Goal: Task Accomplishment & Management: Use online tool/utility

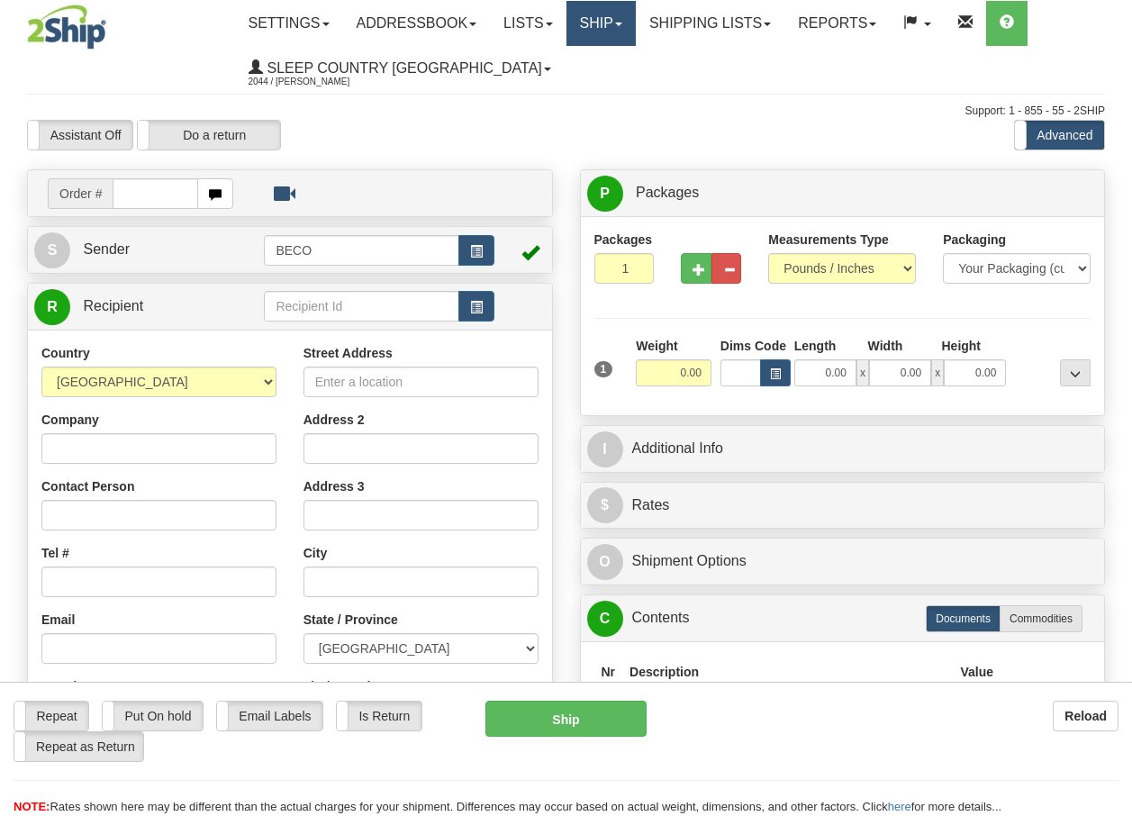
drag, startPoint x: 0, startPoint y: 0, endPoint x: 620, endPoint y: 26, distance: 620.8
click at [620, 26] on link "Ship" at bounding box center [600, 23] width 69 height 45
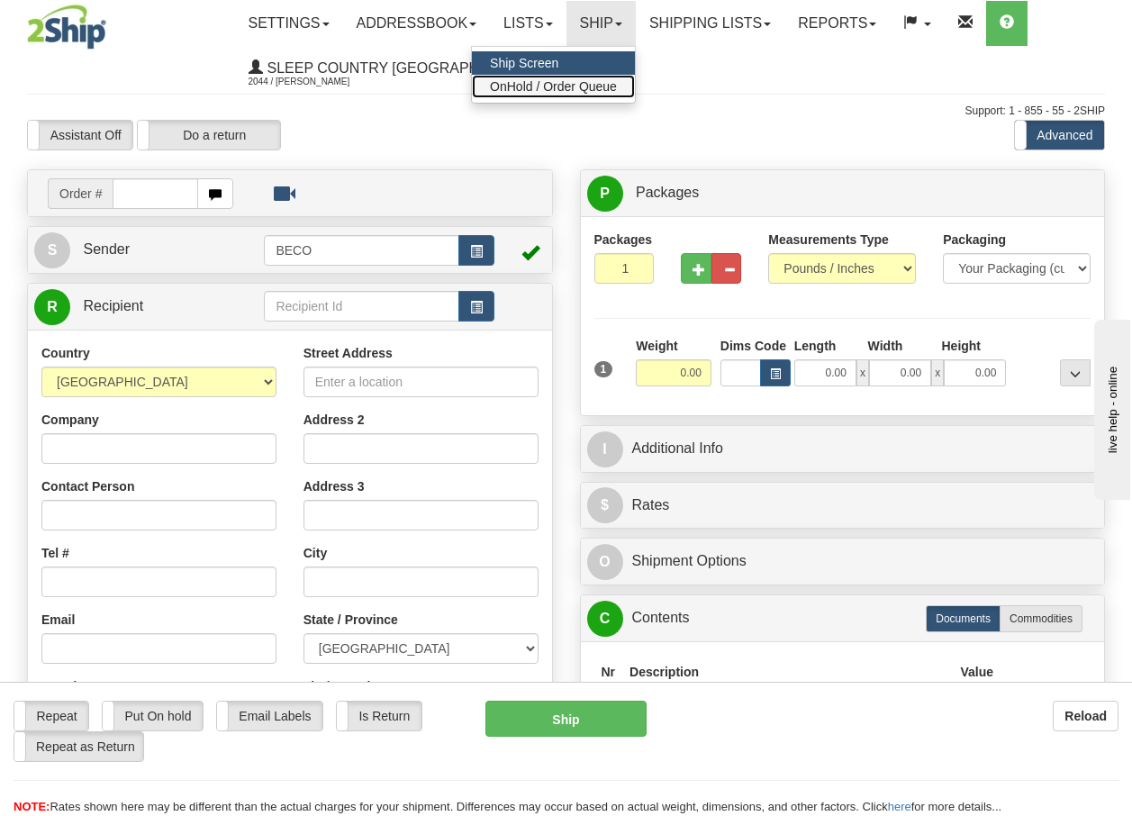
click at [615, 90] on span "OnHold / Order Queue" at bounding box center [553, 86] width 127 height 14
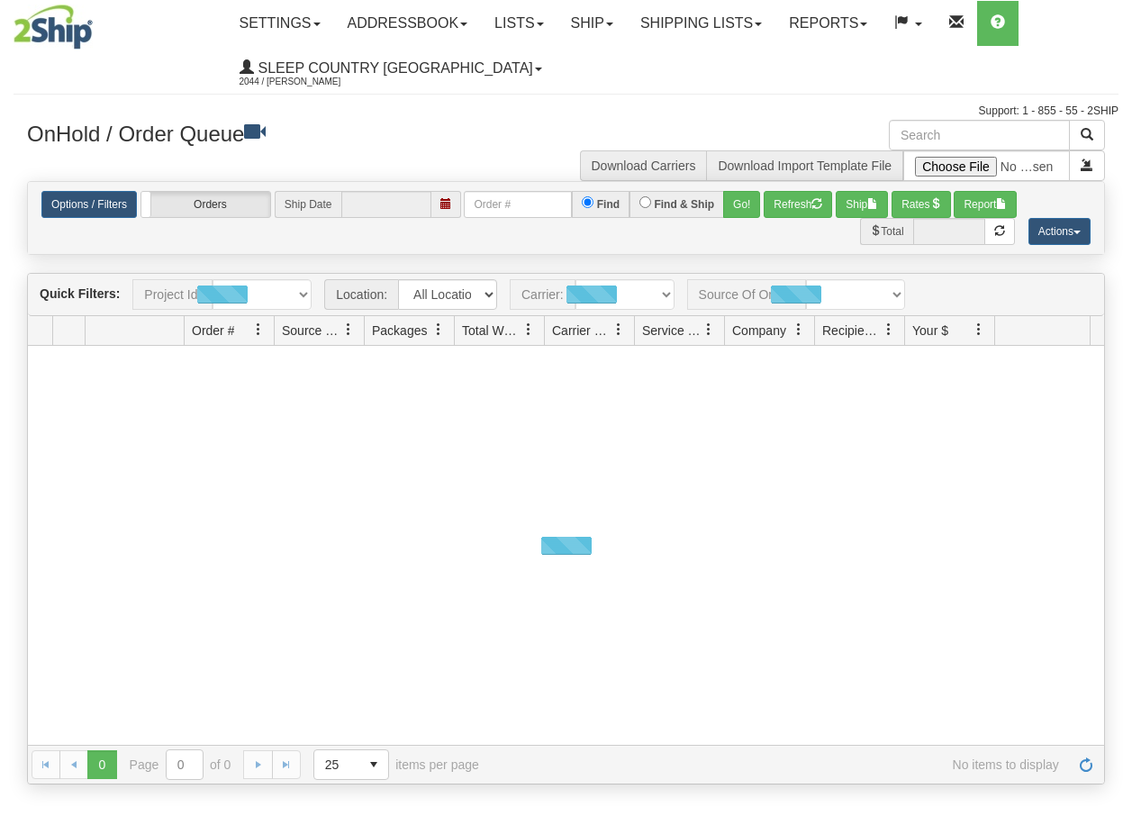
type input "[DATE]"
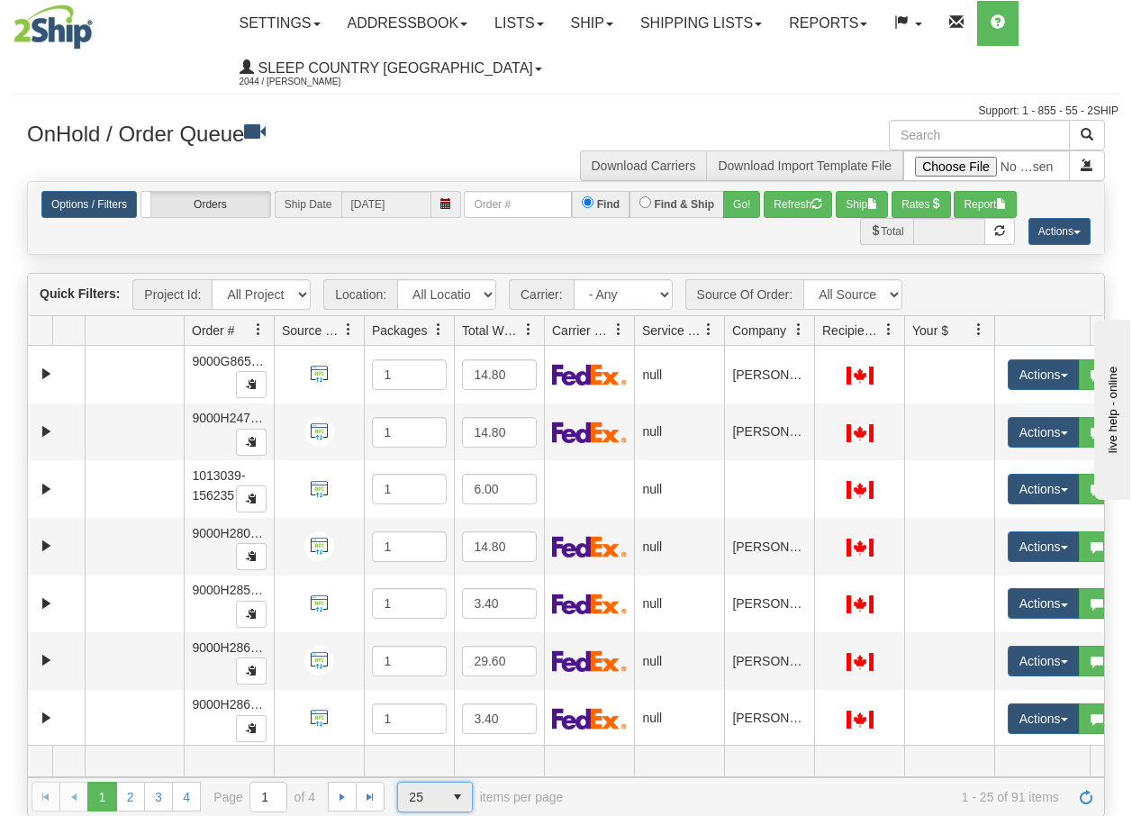
click at [458, 798] on span "select" at bounding box center [457, 796] width 29 height 29
click at [416, 765] on span "100" at bounding box center [415, 768] width 21 height 18
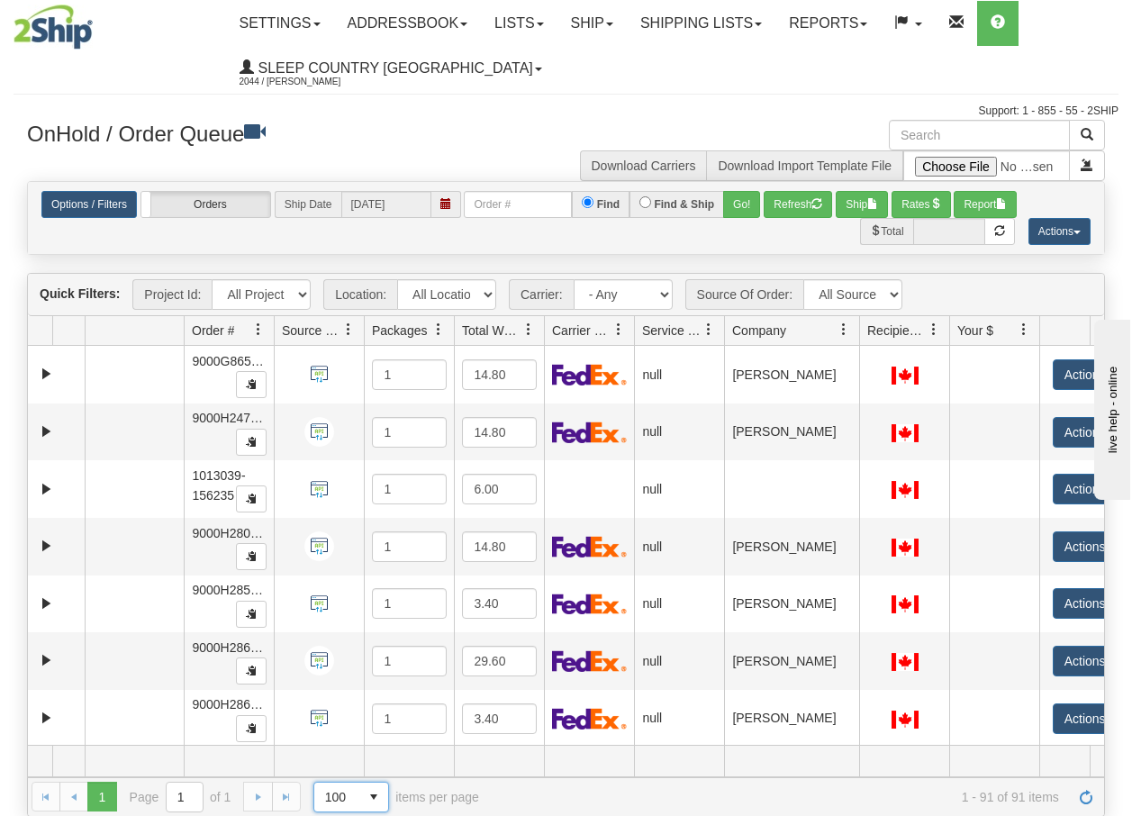
drag, startPoint x: 810, startPoint y: 334, endPoint x: 861, endPoint y: 339, distance: 50.7
click at [861, 339] on div "Aggregation Group Id Id Location Request Id Reply Id Order # Source Of Order Pa…" at bounding box center [559, 330] width 1062 height 29
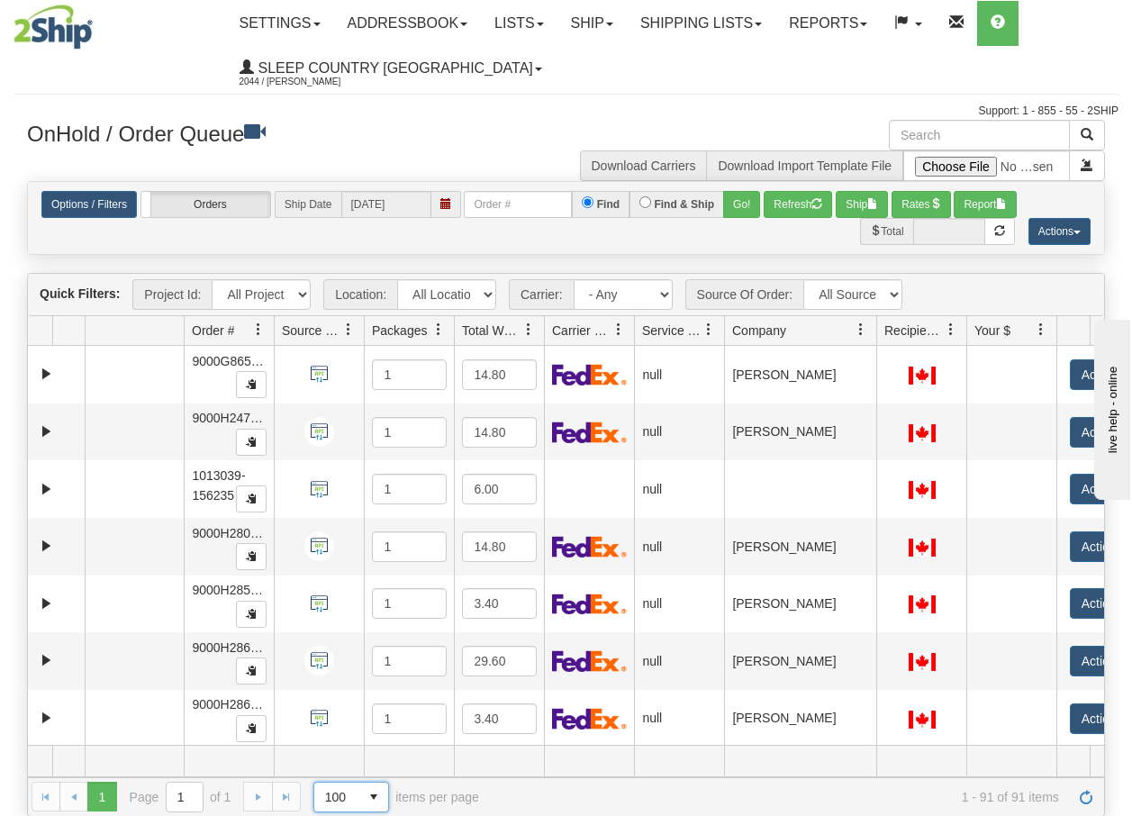
drag, startPoint x: 861, startPoint y: 339, endPoint x: 883, endPoint y: 342, distance: 22.7
click at [883, 342] on div "Aggregation Group Id Id Location Request Id Reply Id Order # Source Of Order Pa…" at bounding box center [559, 330] width 1062 height 29
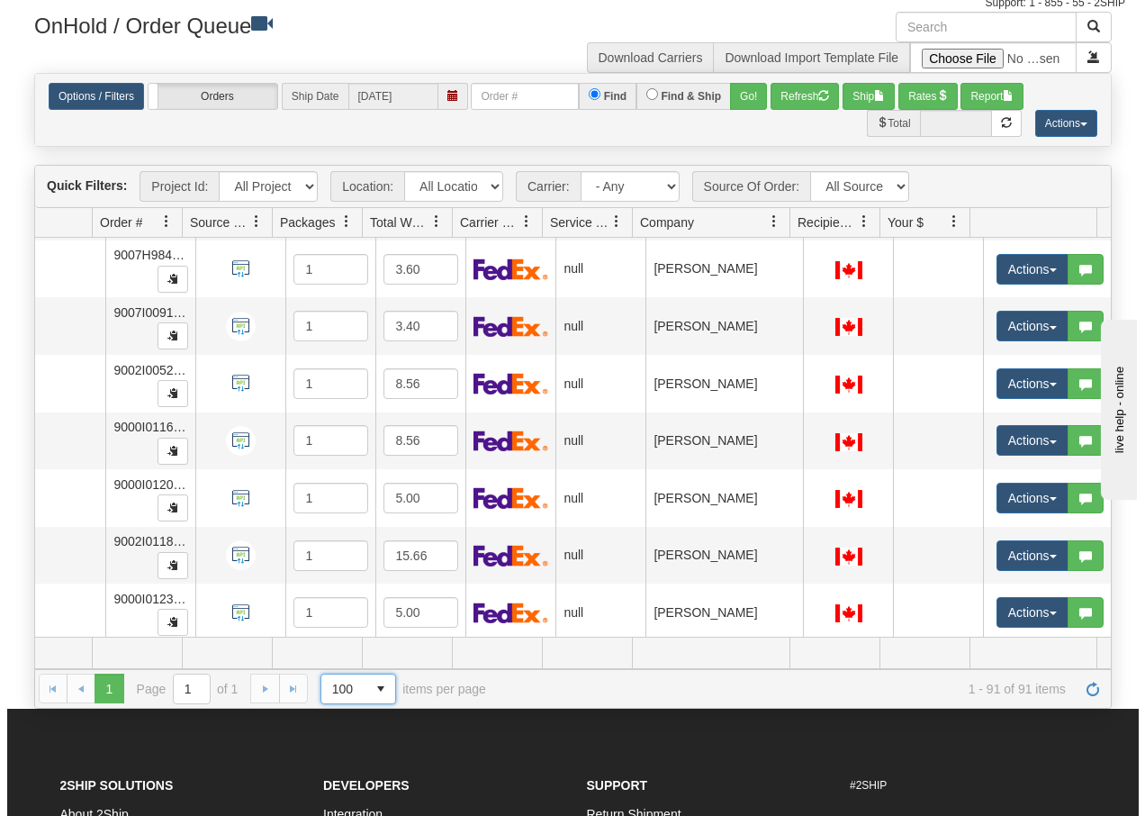
scroll to position [4680, 99]
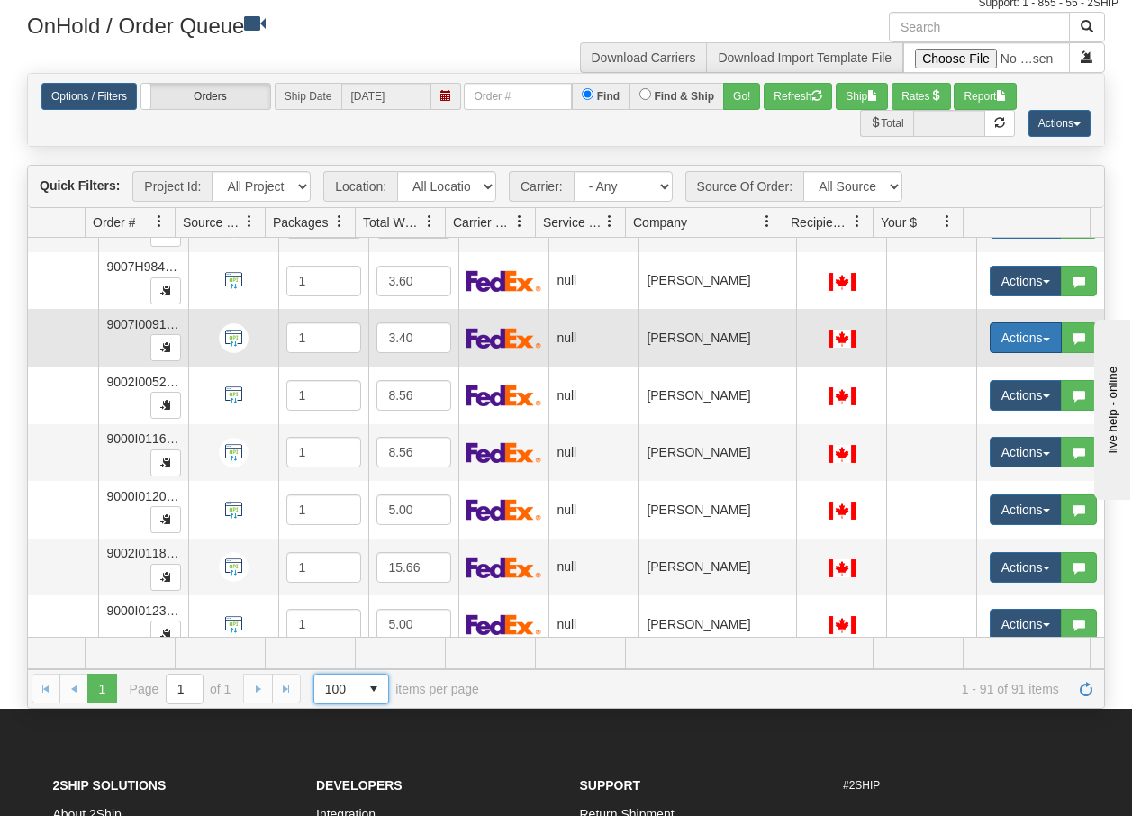
click at [1042, 339] on span "button" at bounding box center [1045, 340] width 7 height 4
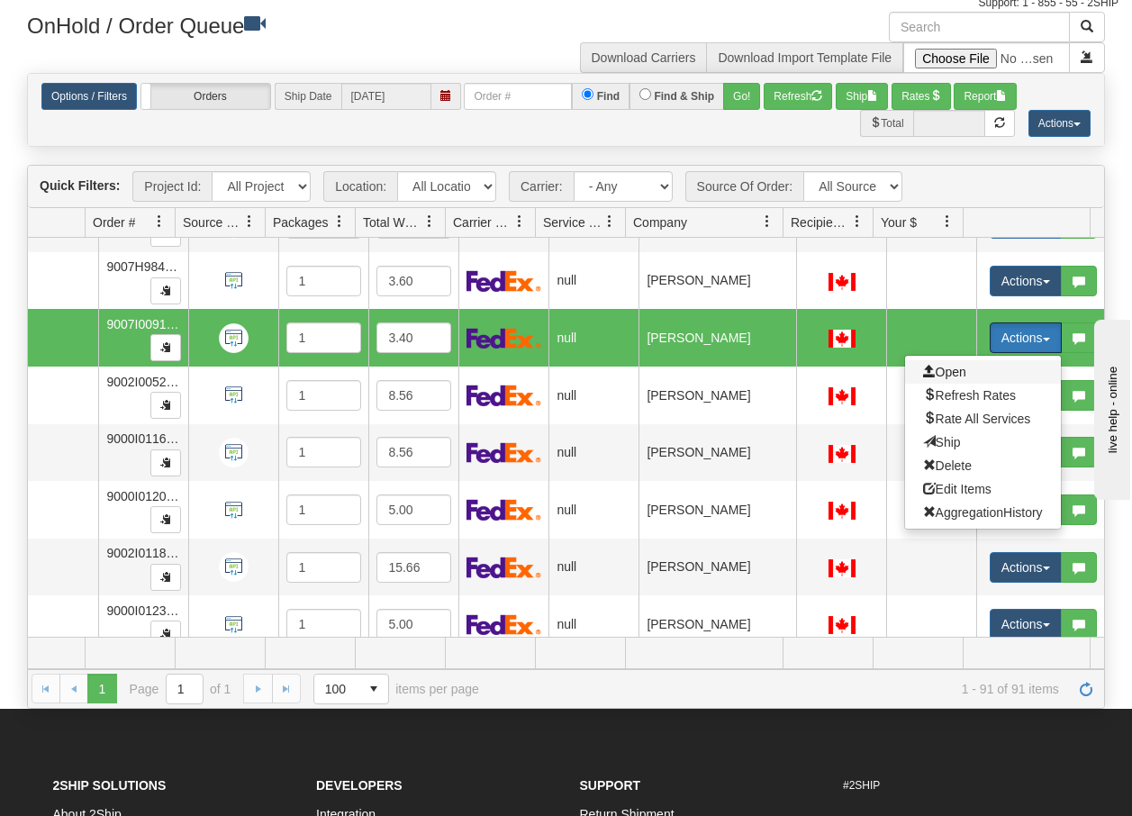
click at [948, 371] on span "Open" at bounding box center [944, 372] width 43 height 14
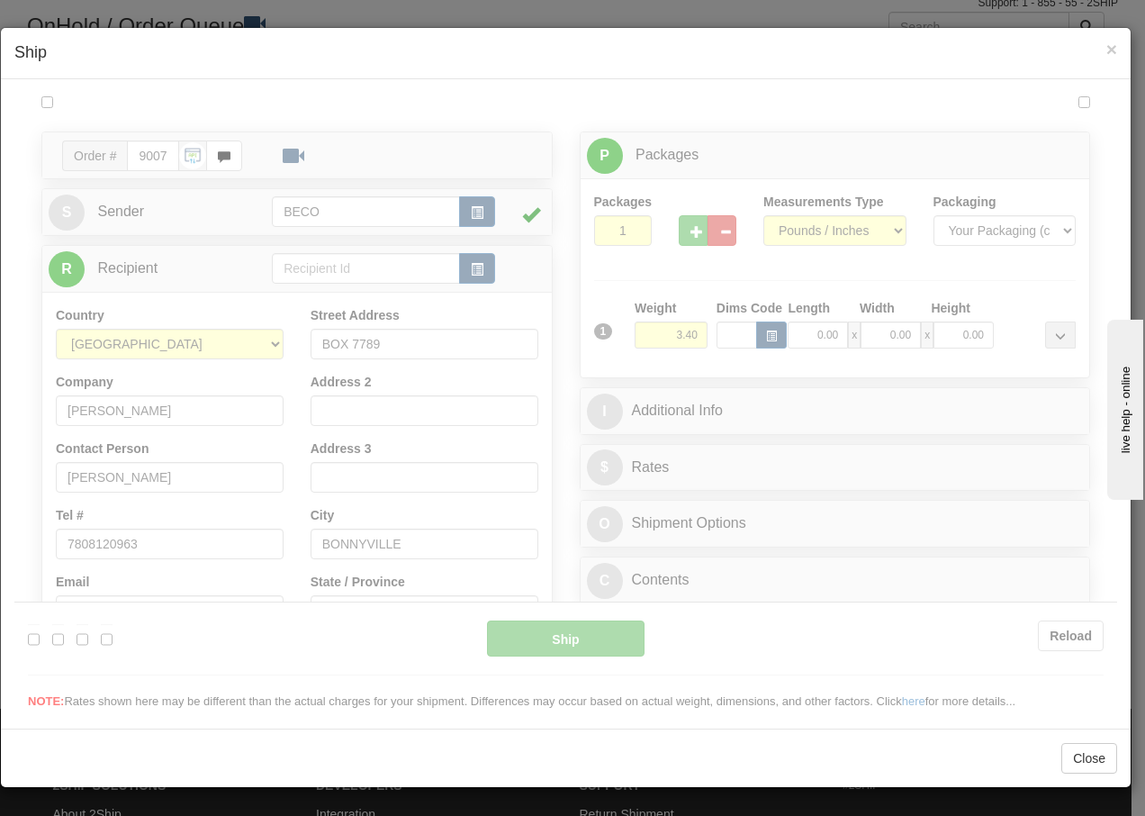
scroll to position [0, 0]
type input "13:24"
type input "16:00"
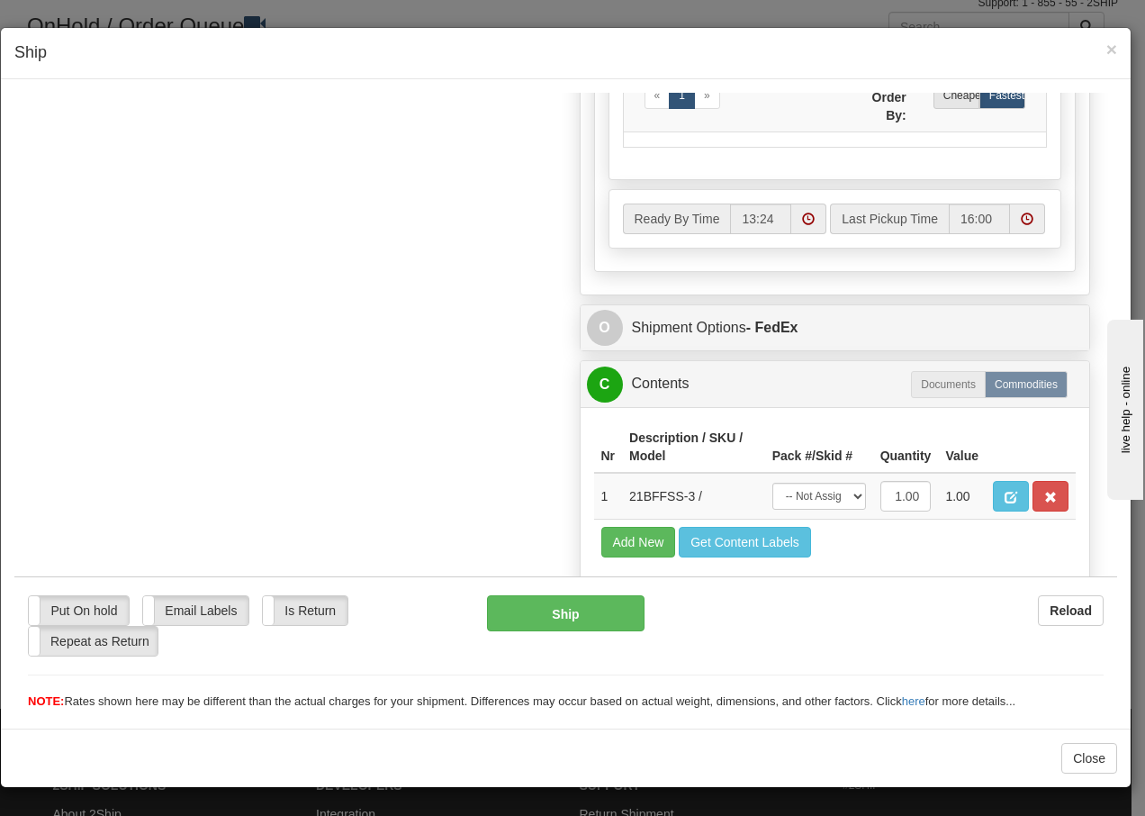
scroll to position [1023, 0]
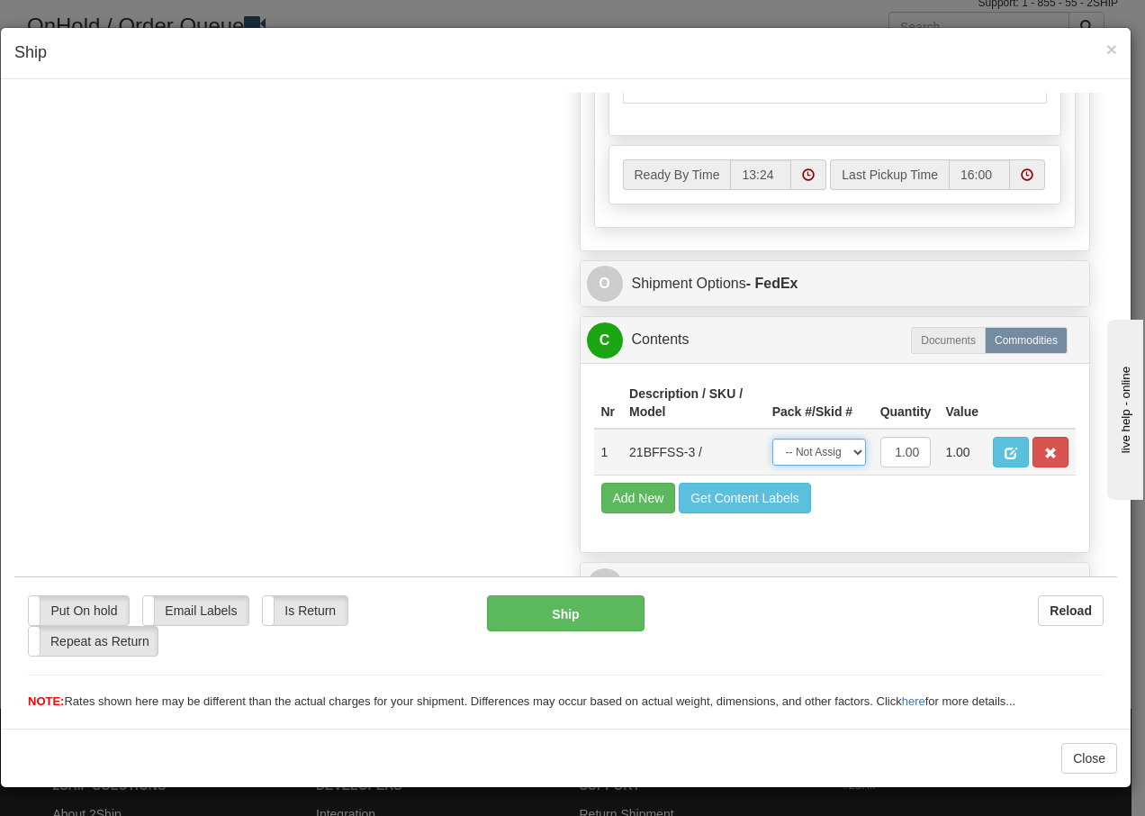
click at [831, 450] on select "-- Not Assigned -- Package 1" at bounding box center [819, 451] width 94 height 27
select select "0"
click at [772, 438] on select "-- Not Assigned -- Package 1" at bounding box center [819, 451] width 94 height 27
click at [545, 619] on button "Ship" at bounding box center [565, 612] width 157 height 36
type input "92"
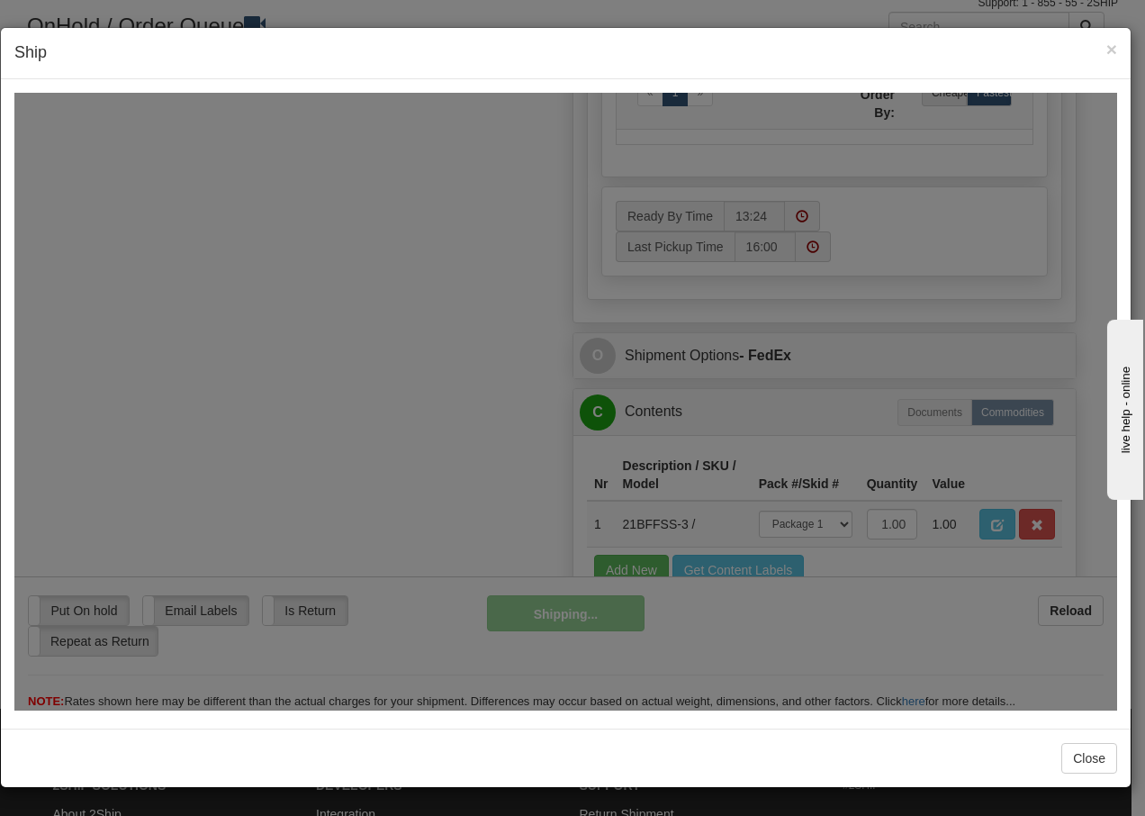
scroll to position [1095, 0]
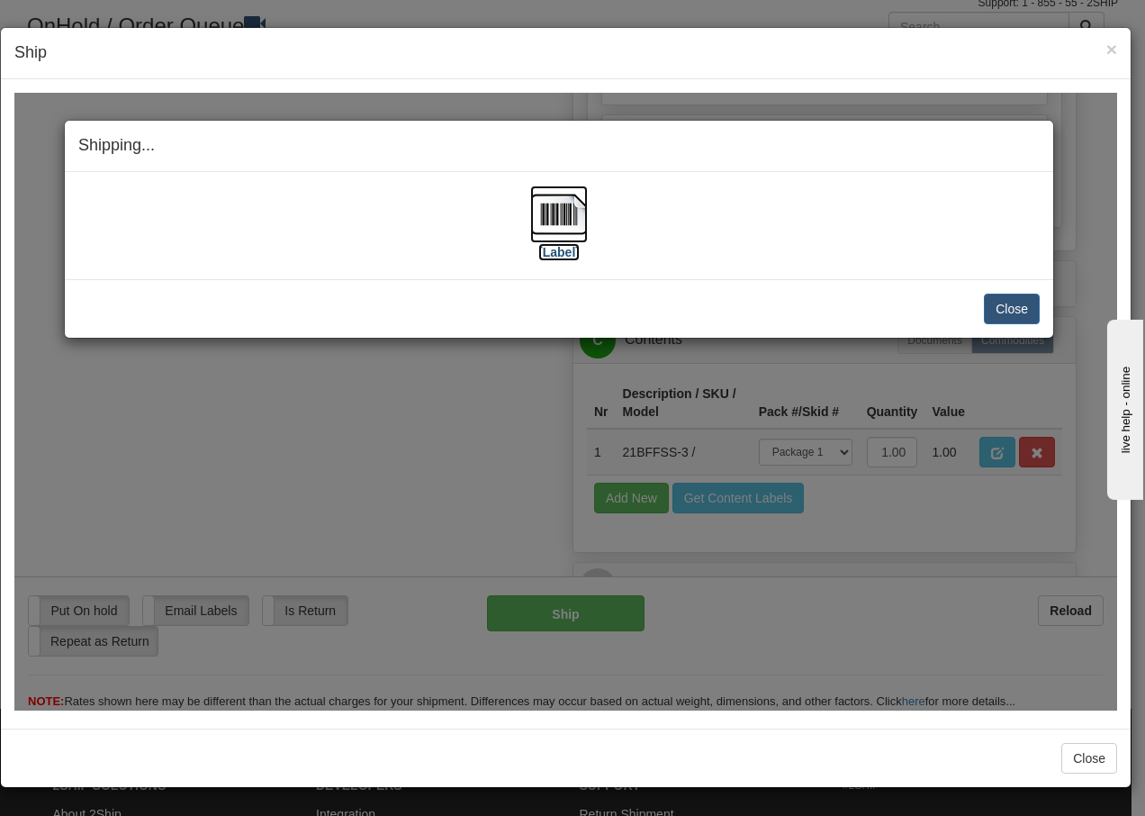
click at [562, 224] on img at bounding box center [559, 214] width 58 height 58
click at [1023, 309] on button "Close" at bounding box center [1012, 308] width 56 height 31
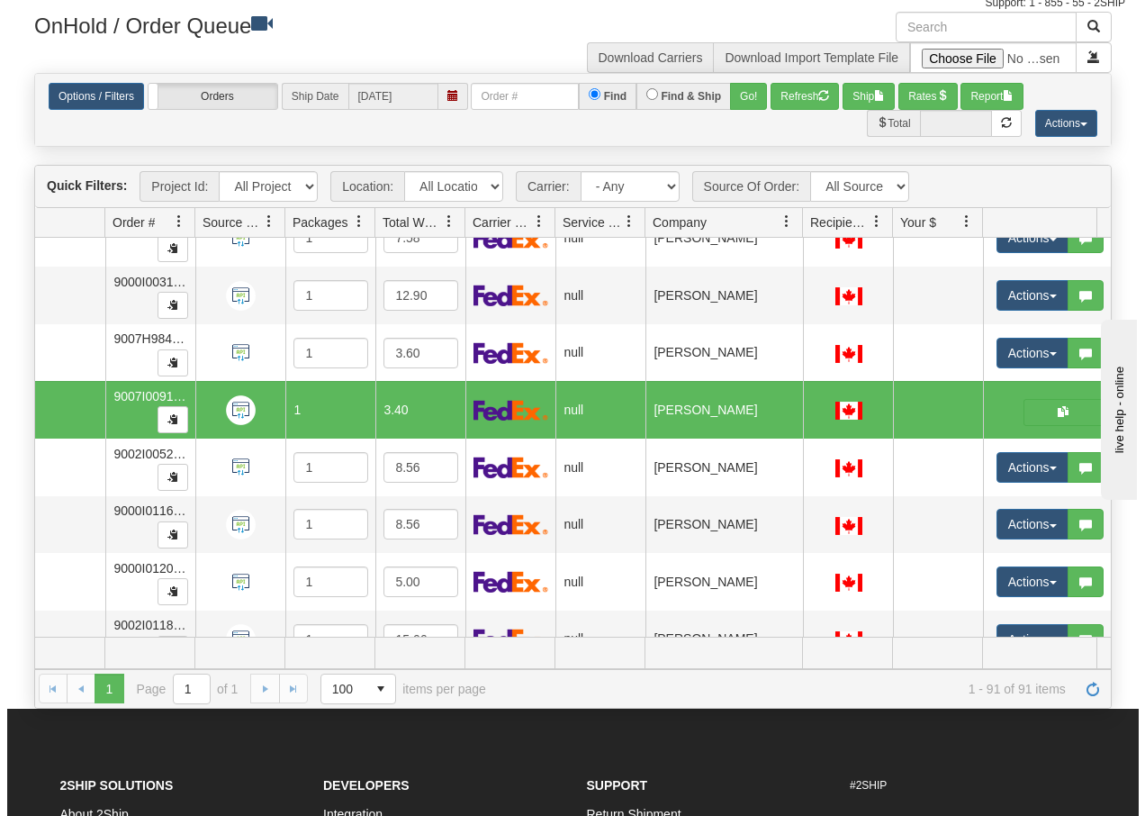
scroll to position [4572, 86]
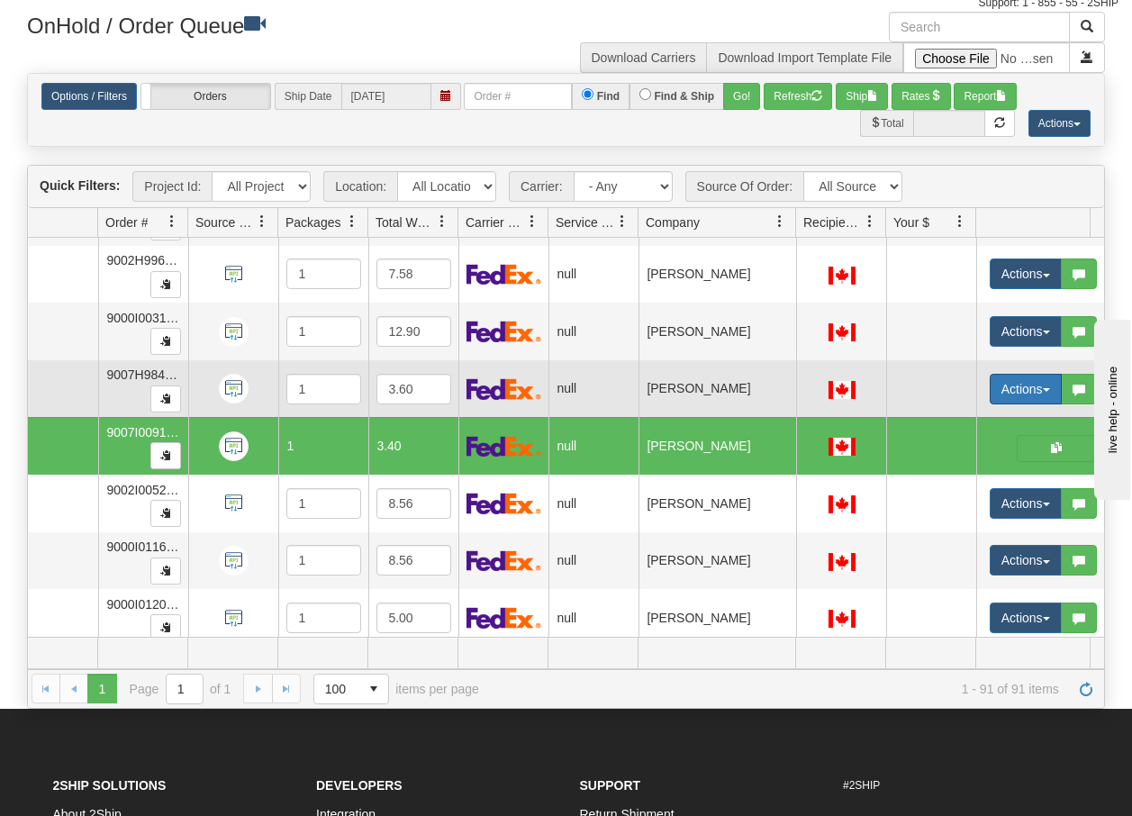
click at [1046, 391] on span "button" at bounding box center [1045, 390] width 7 height 4
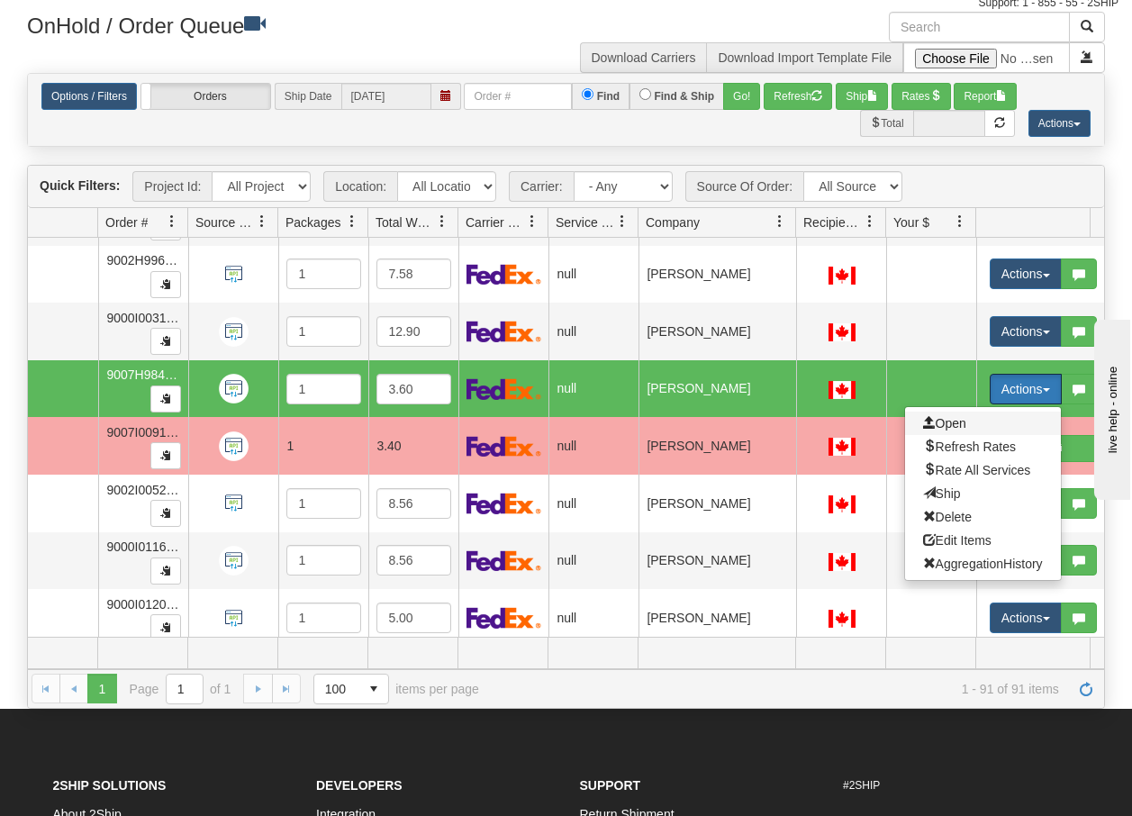
click at [941, 420] on span "Open" at bounding box center [944, 423] width 43 height 14
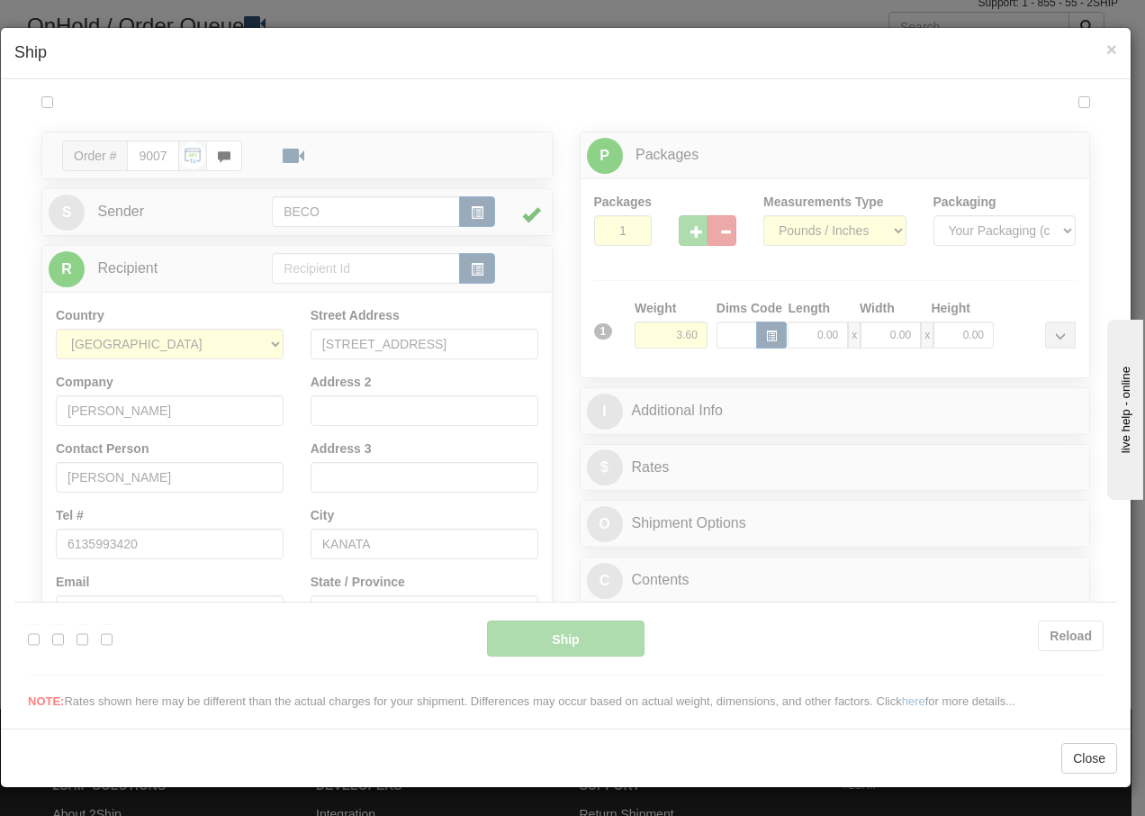
scroll to position [0, 0]
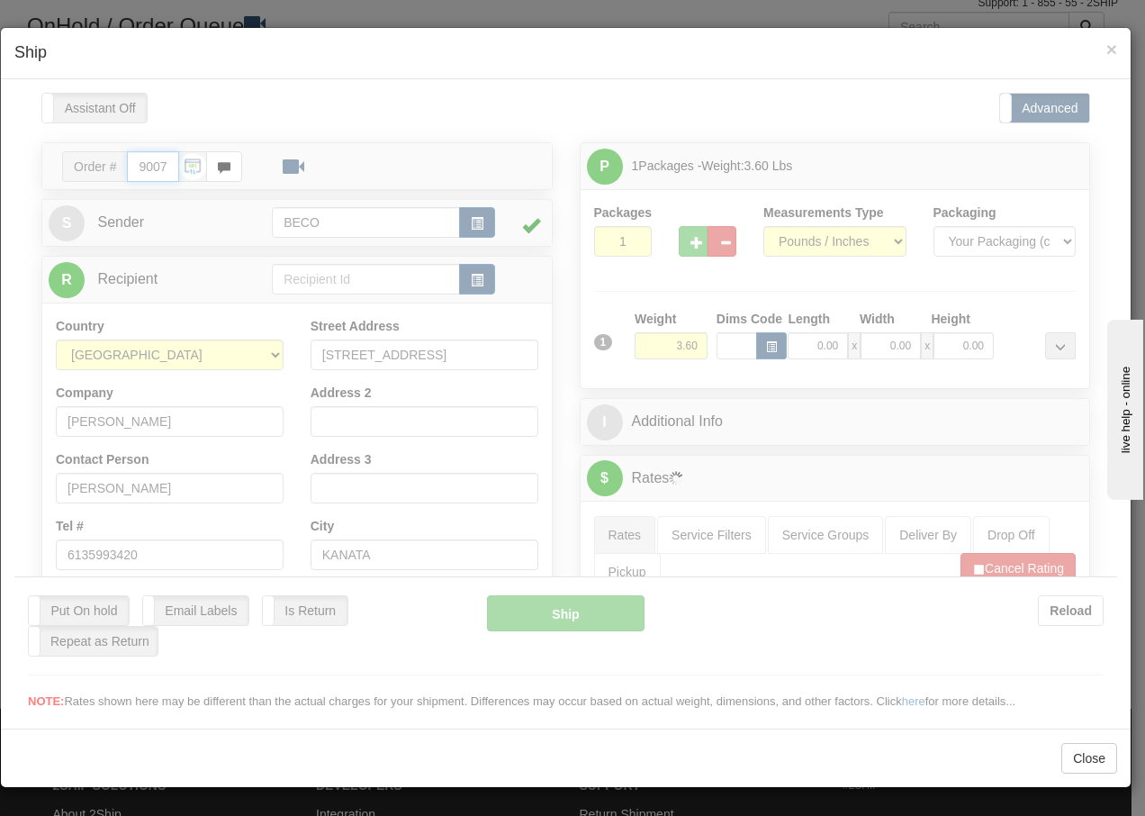
type input "13:25"
type input "16:00"
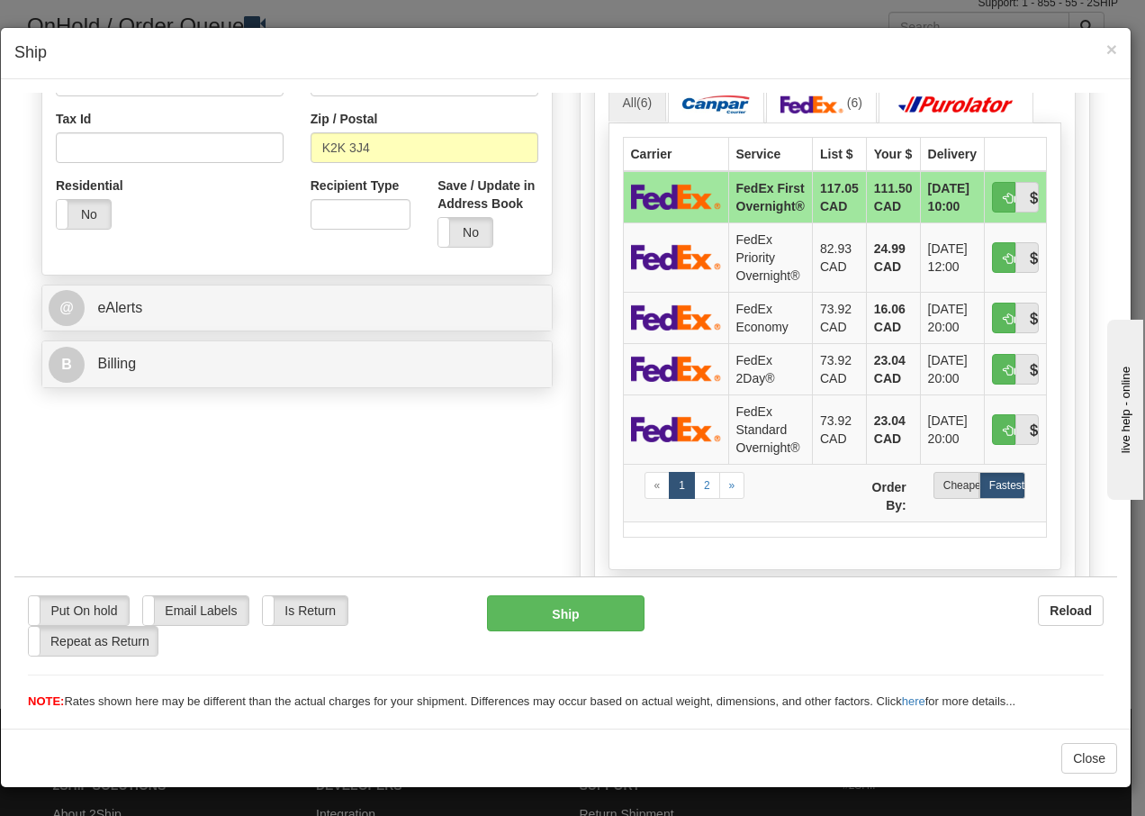
scroll to position [564, 0]
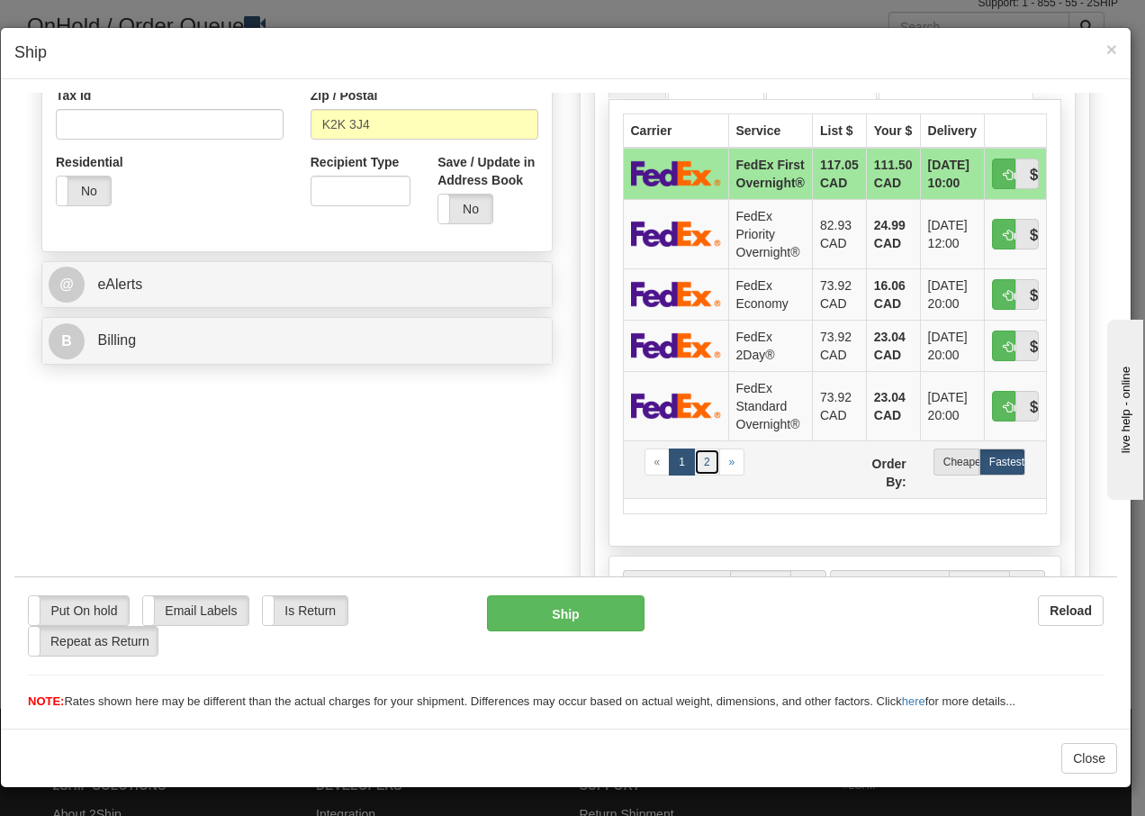
click at [697, 474] on link "2" at bounding box center [707, 460] width 26 height 27
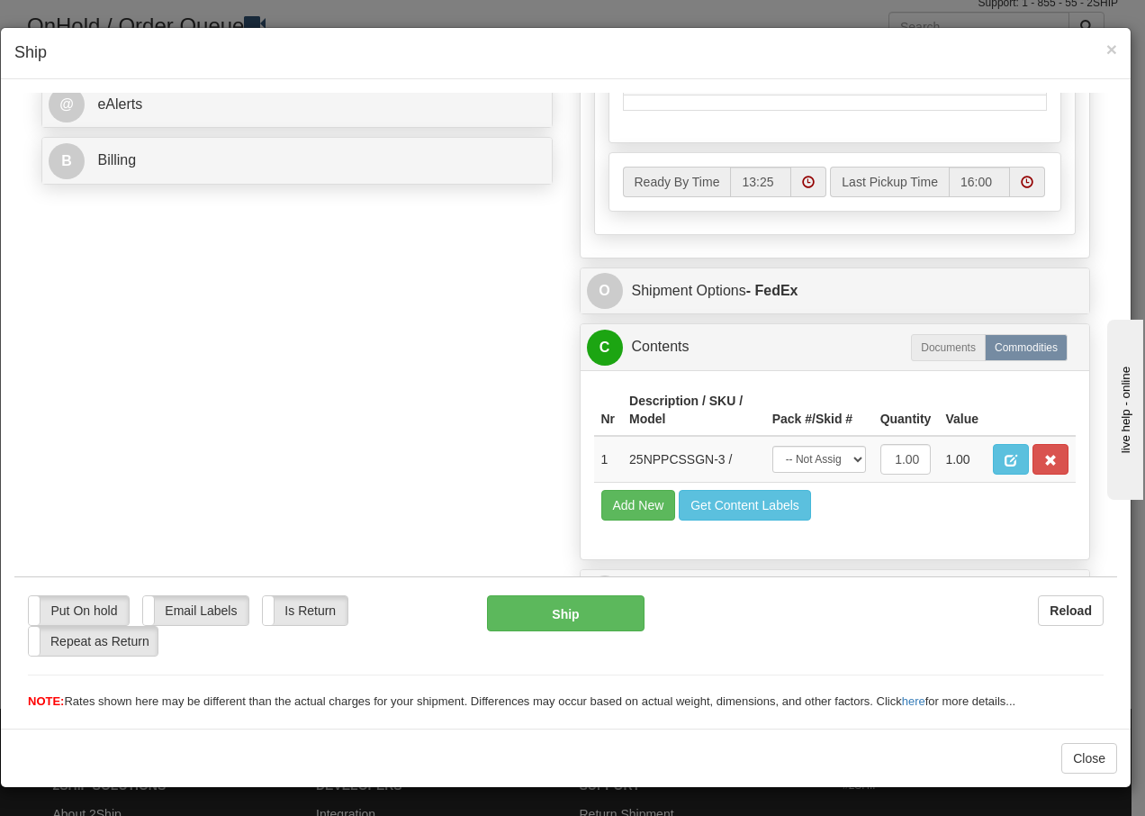
scroll to position [781, 0]
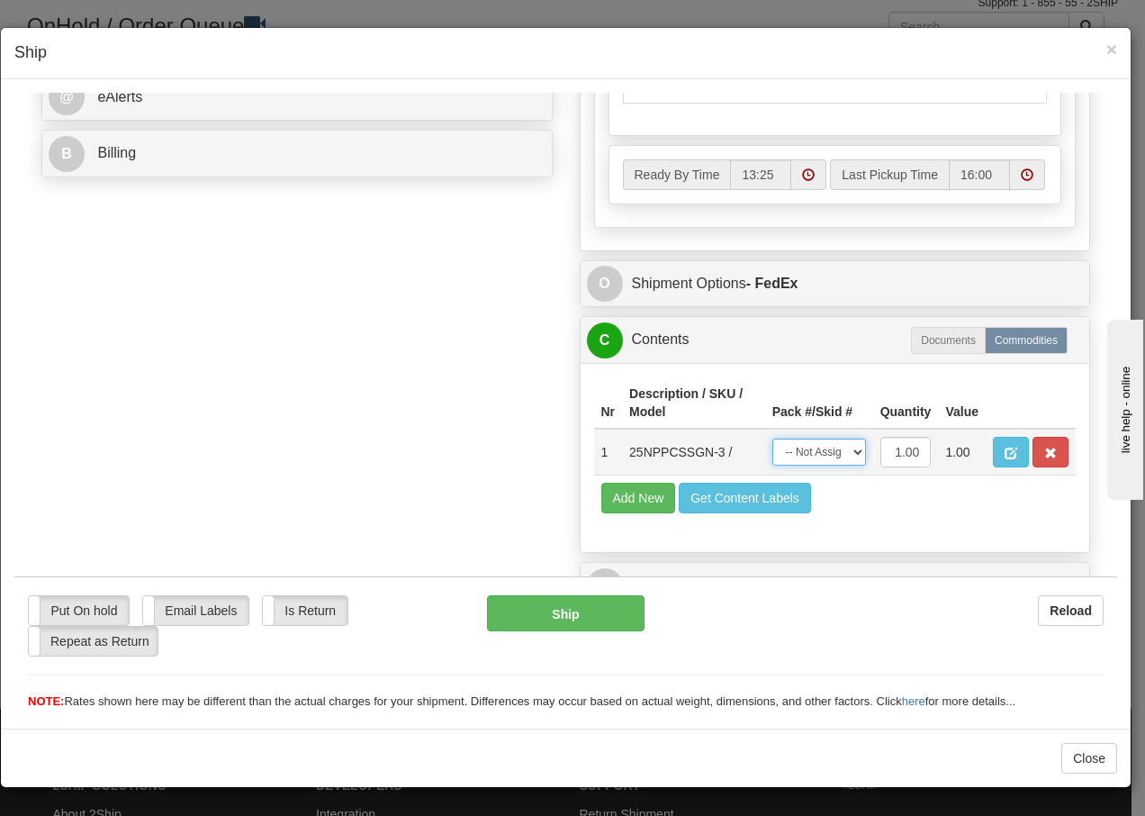
click at [832, 452] on select "-- Not Assigned -- Package 1" at bounding box center [819, 451] width 94 height 27
select select "0"
click at [772, 438] on select "-- Not Assigned -- Package 1" at bounding box center [819, 451] width 94 height 27
click at [518, 612] on button "Ship" at bounding box center [565, 612] width 157 height 36
type input "92"
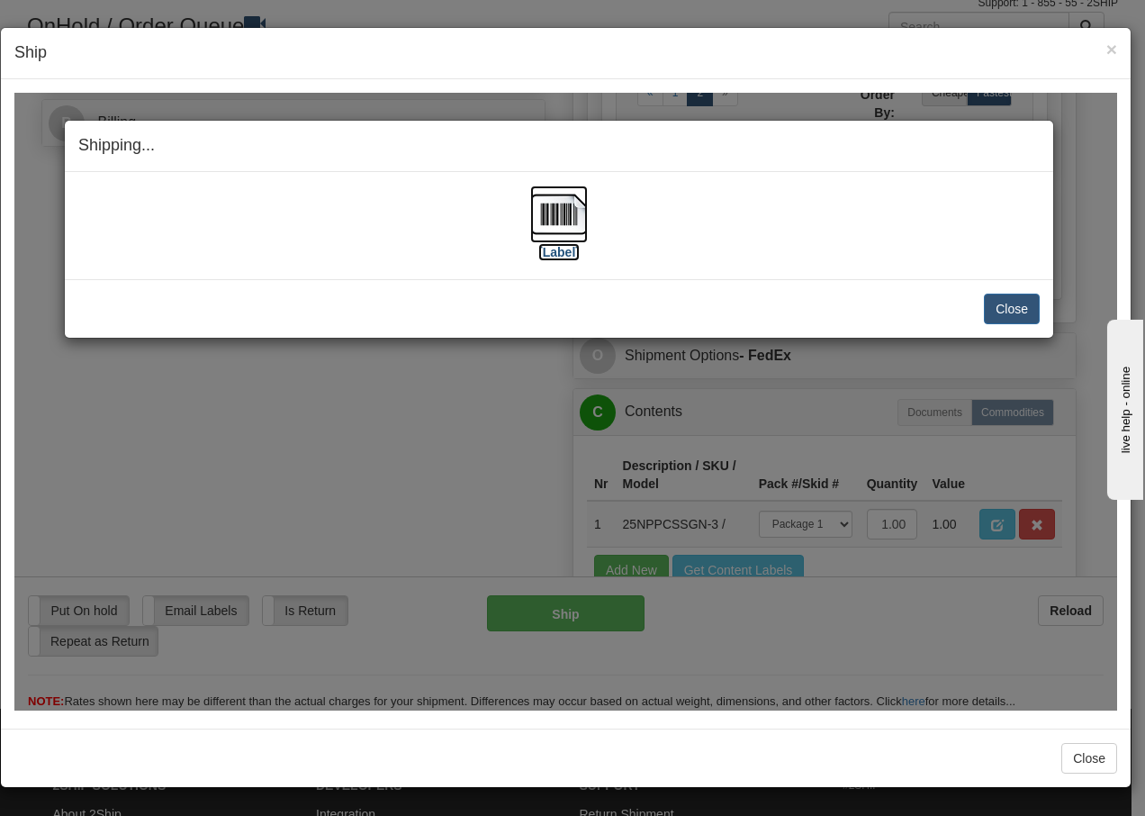
click at [567, 212] on img at bounding box center [559, 214] width 58 height 58
click at [1013, 311] on button "Close" at bounding box center [1012, 308] width 56 height 31
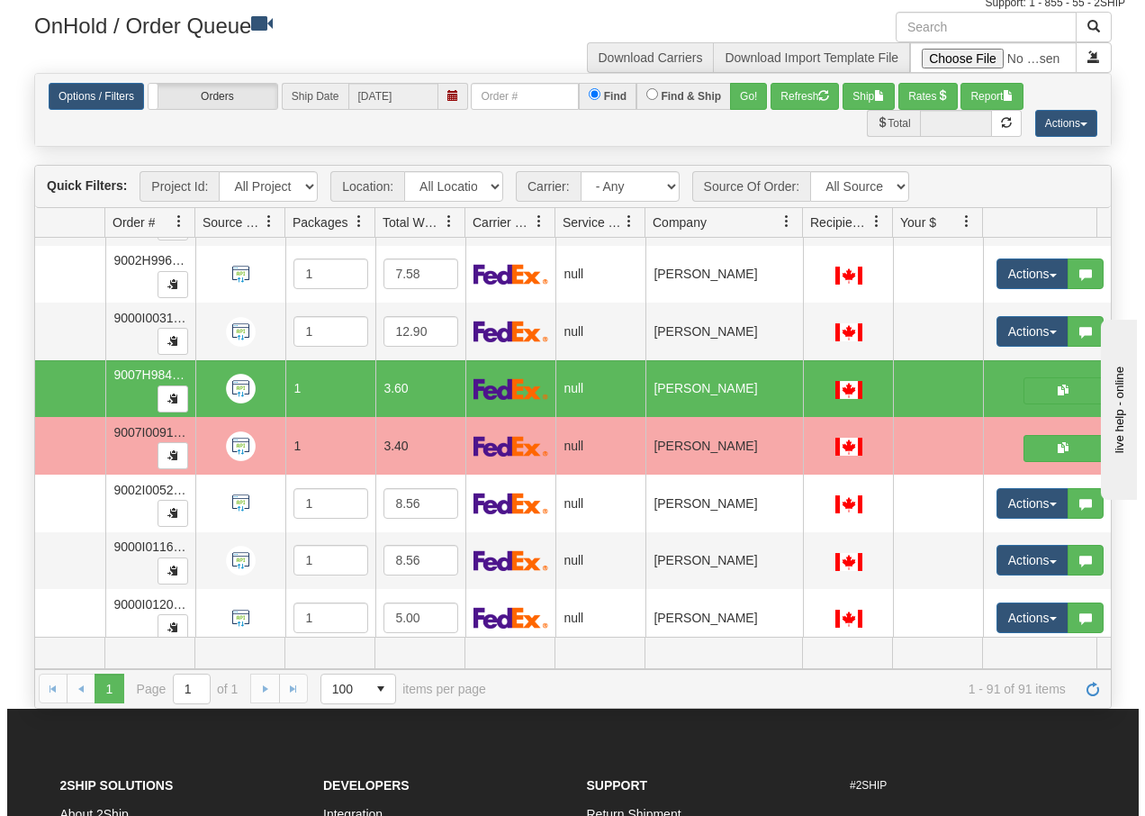
scroll to position [0, 86]
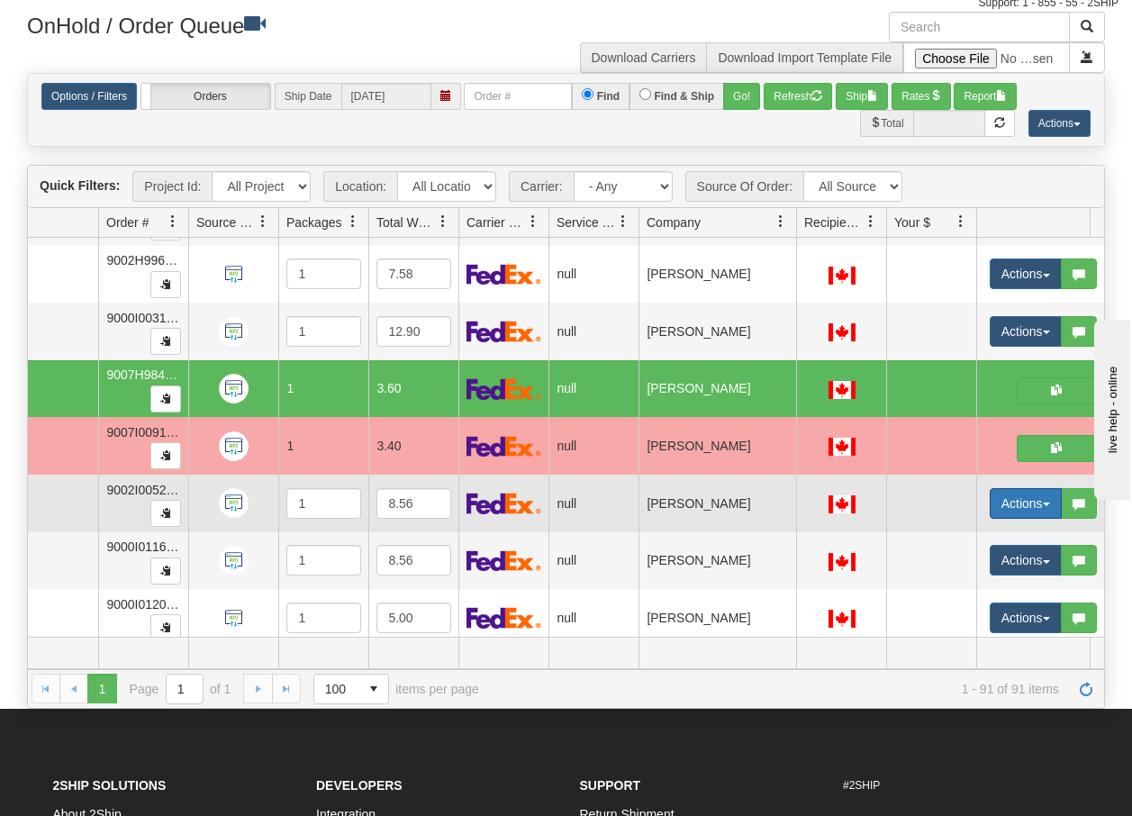
click at [1042, 503] on span "button" at bounding box center [1045, 504] width 7 height 4
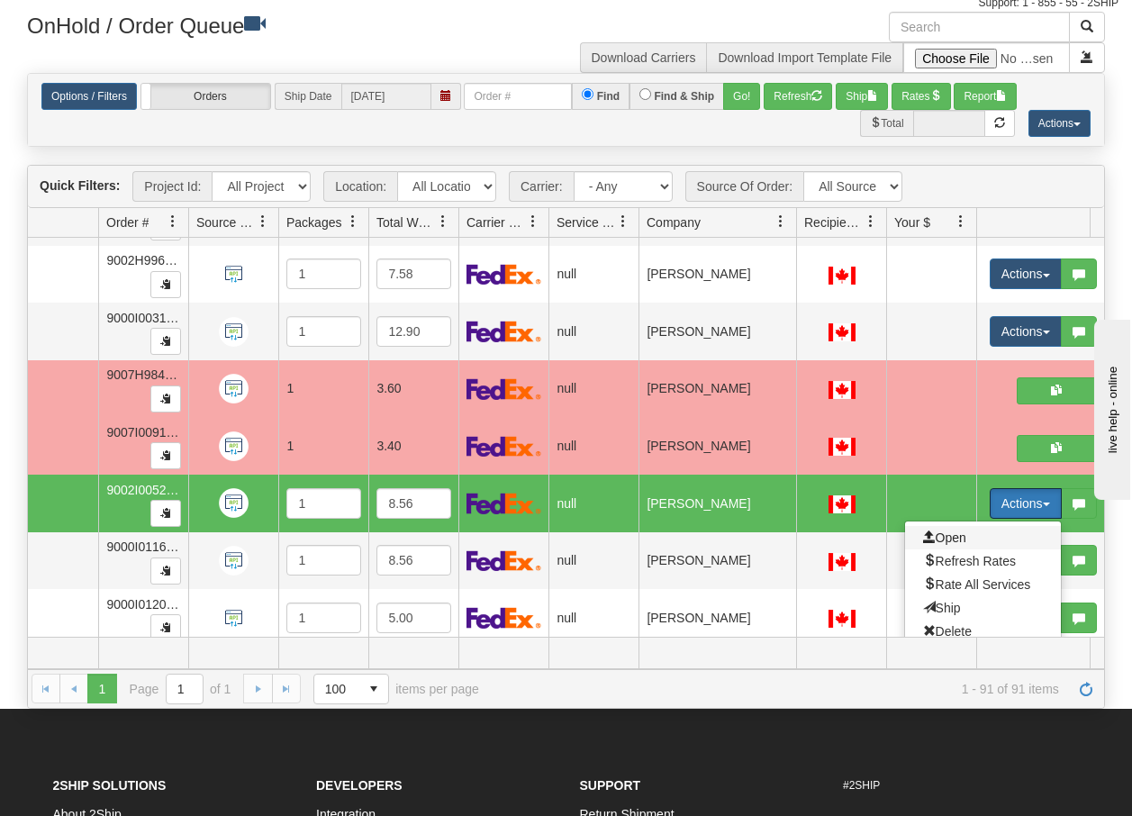
click at [956, 537] on span "Open" at bounding box center [944, 537] width 43 height 14
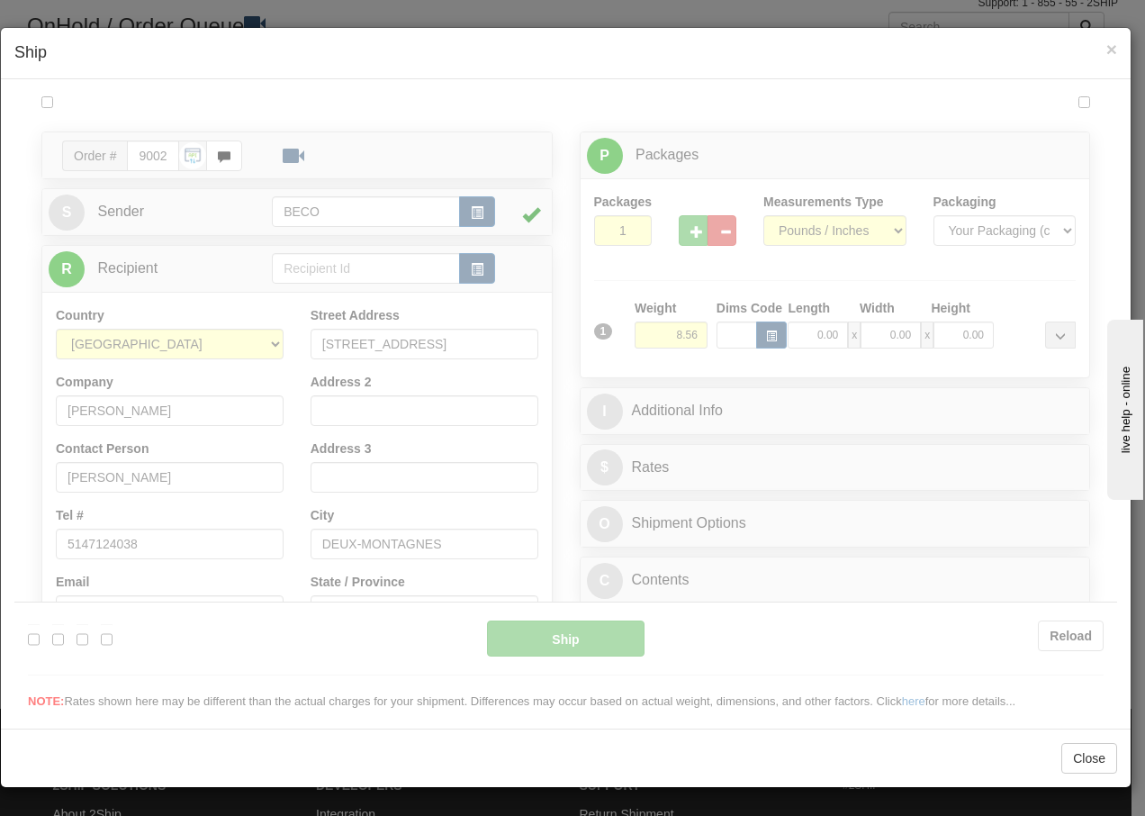
scroll to position [0, 0]
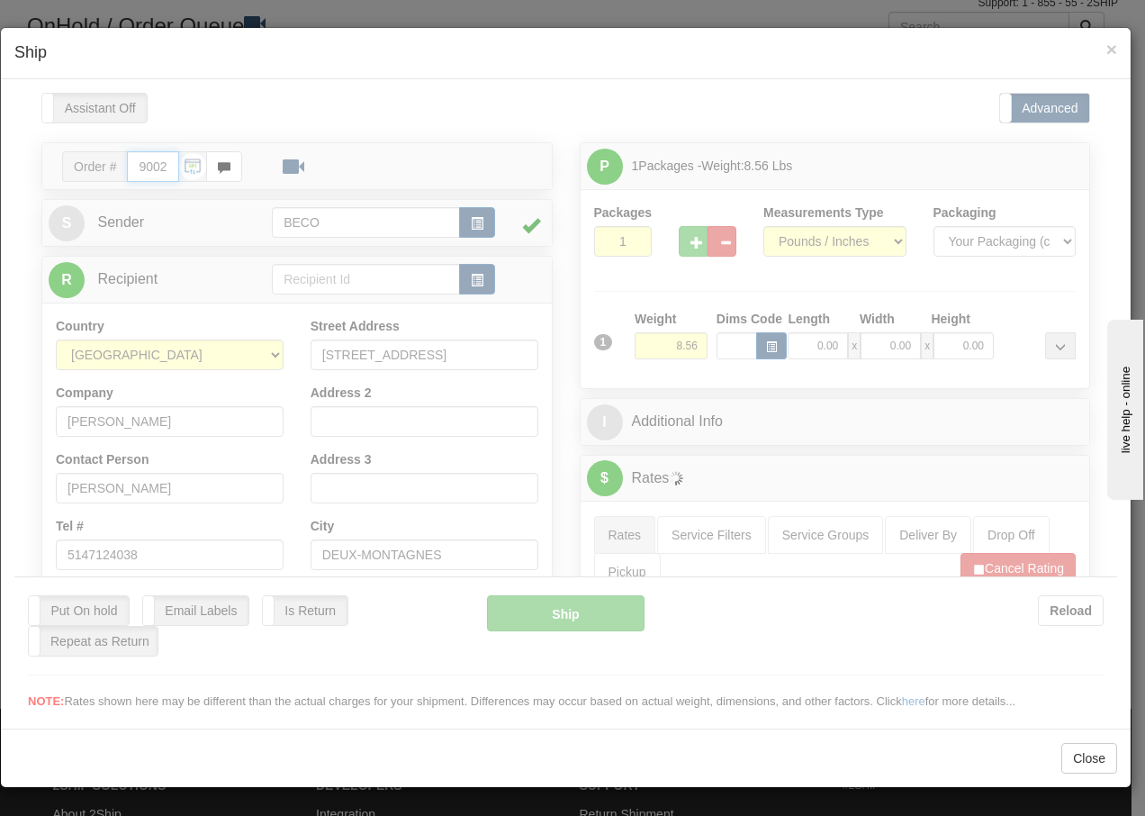
type input "13:26"
type input "16:00"
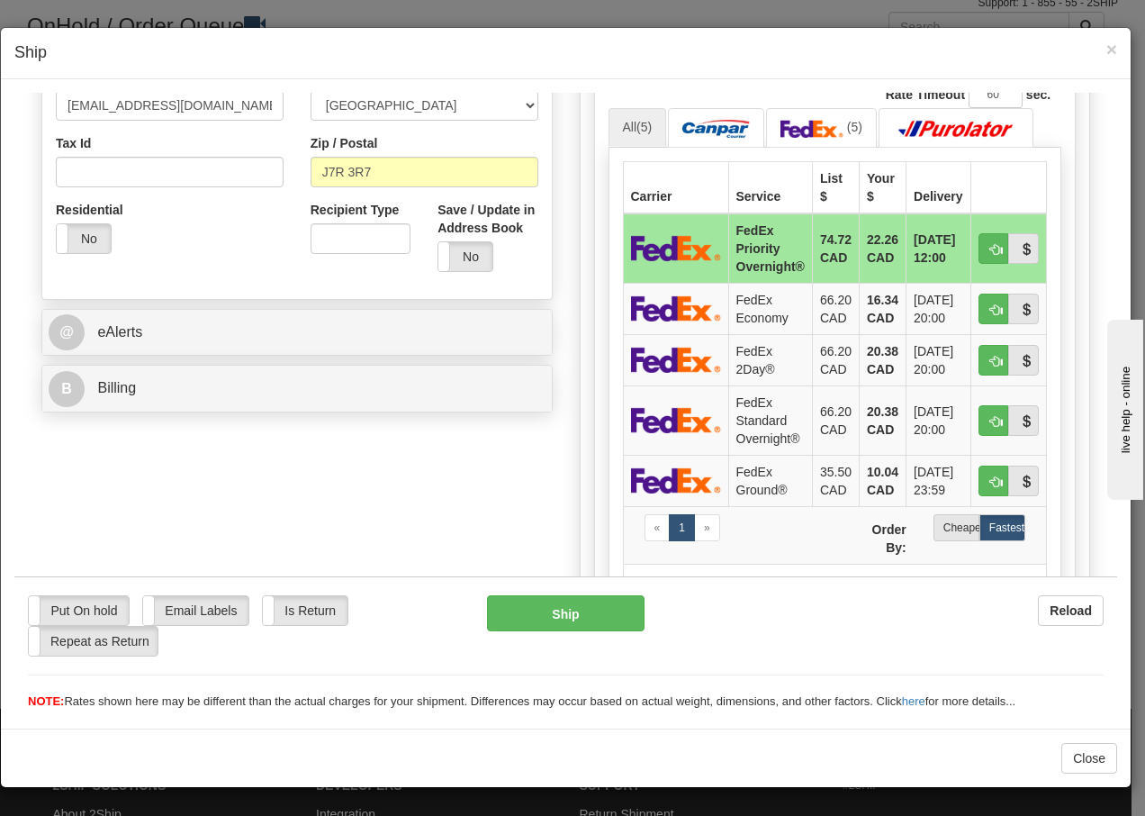
scroll to position [600, 0]
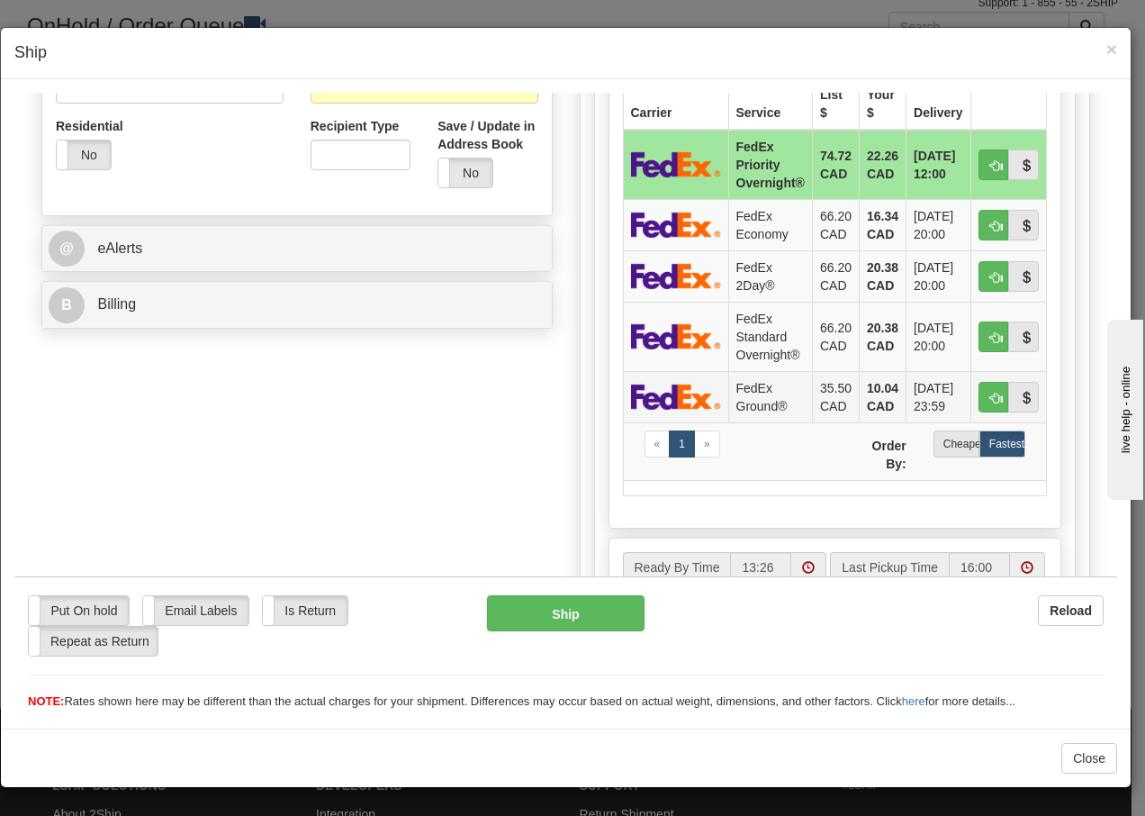
click at [742, 397] on td "FedEx Ground®" at bounding box center [770, 395] width 84 height 51
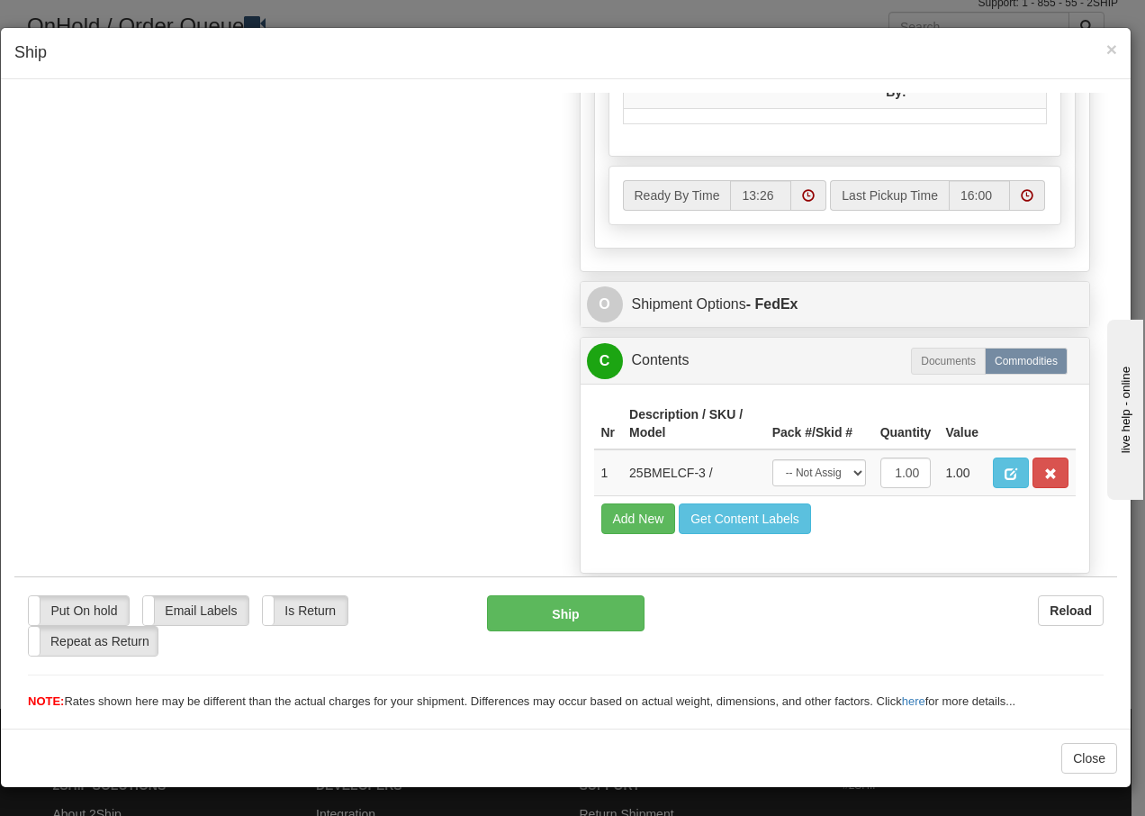
scroll to position [1023, 0]
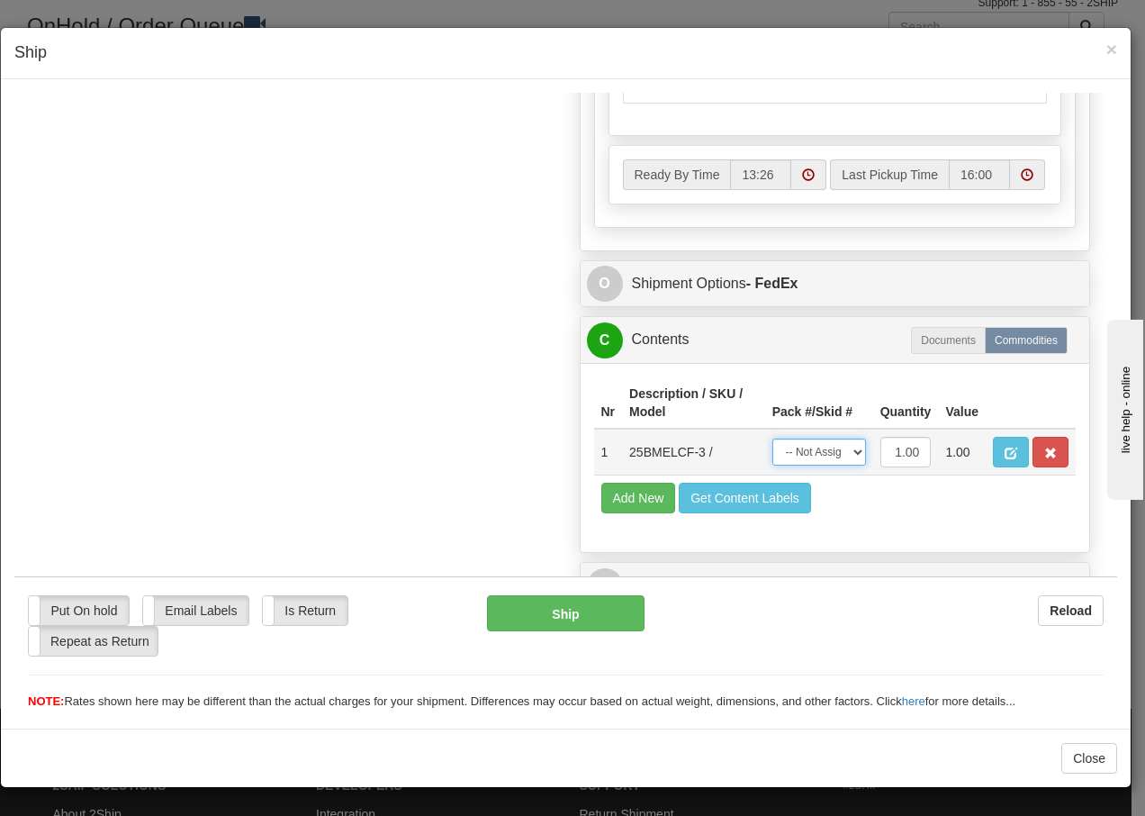
click at [821, 457] on select "-- Not Assigned -- Package 1" at bounding box center [819, 451] width 94 height 27
select select "0"
click at [772, 438] on select "-- Not Assigned -- Package 1" at bounding box center [819, 451] width 94 height 27
click at [521, 617] on button "Ship" at bounding box center [565, 612] width 157 height 36
type input "92"
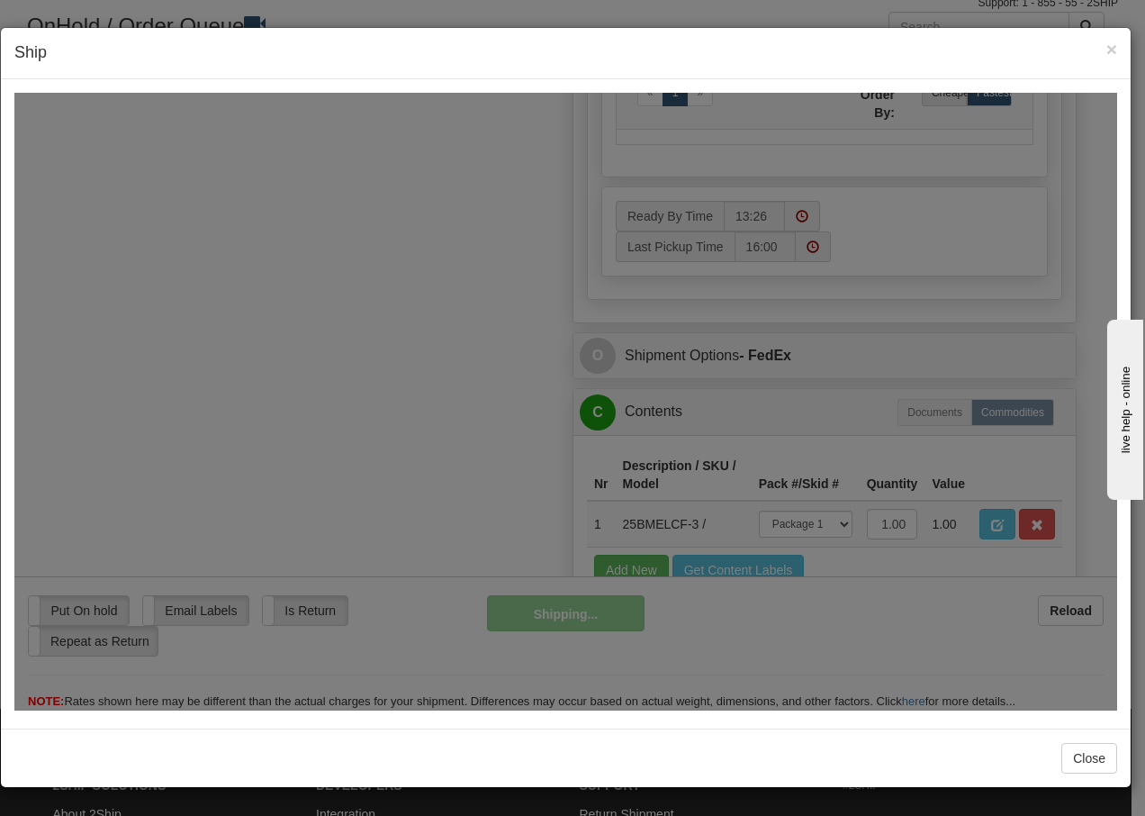
scroll to position [1095, 0]
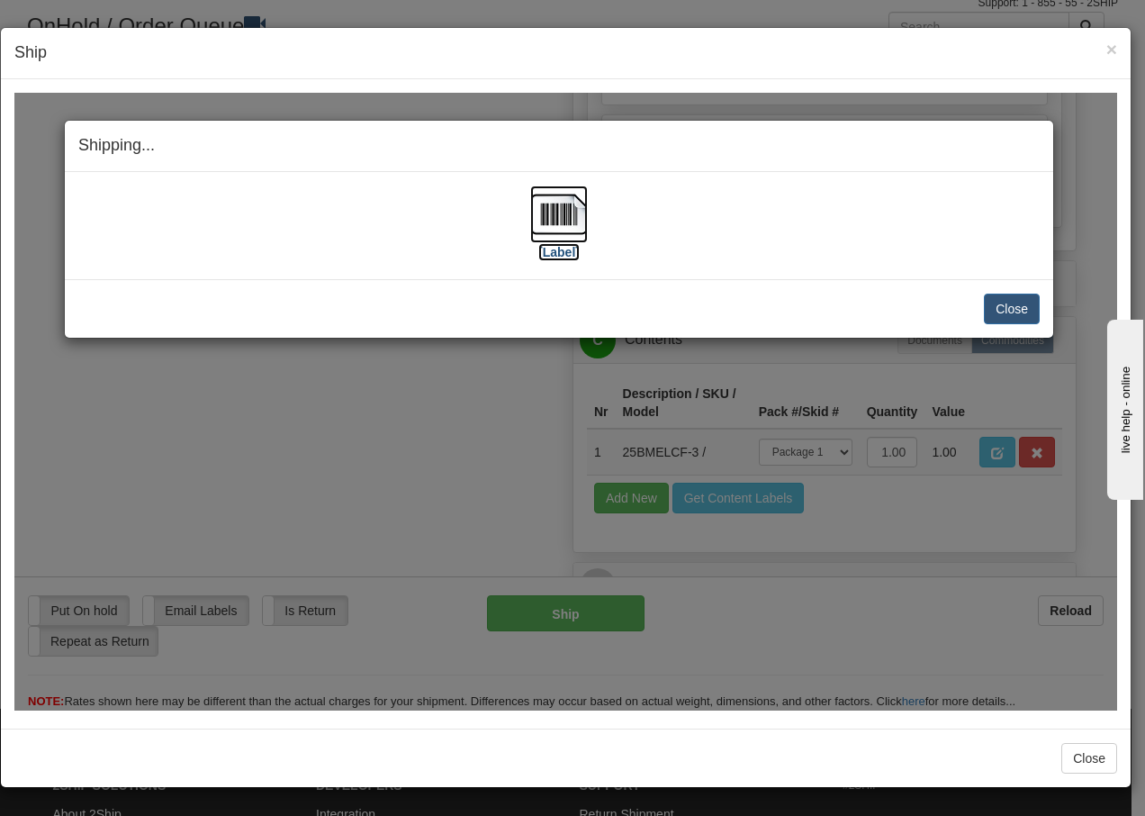
click at [555, 220] on img at bounding box center [559, 214] width 58 height 58
click at [1023, 306] on button "Close" at bounding box center [1012, 308] width 56 height 31
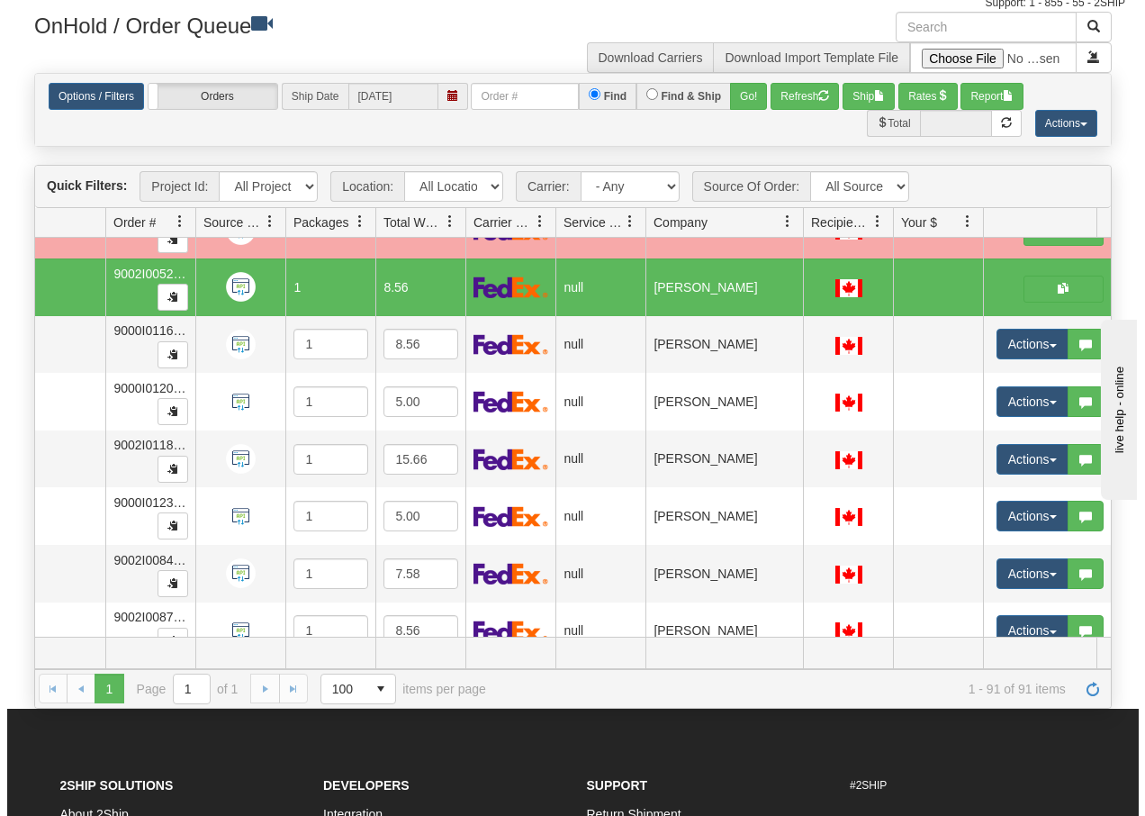
scroll to position [4824, 86]
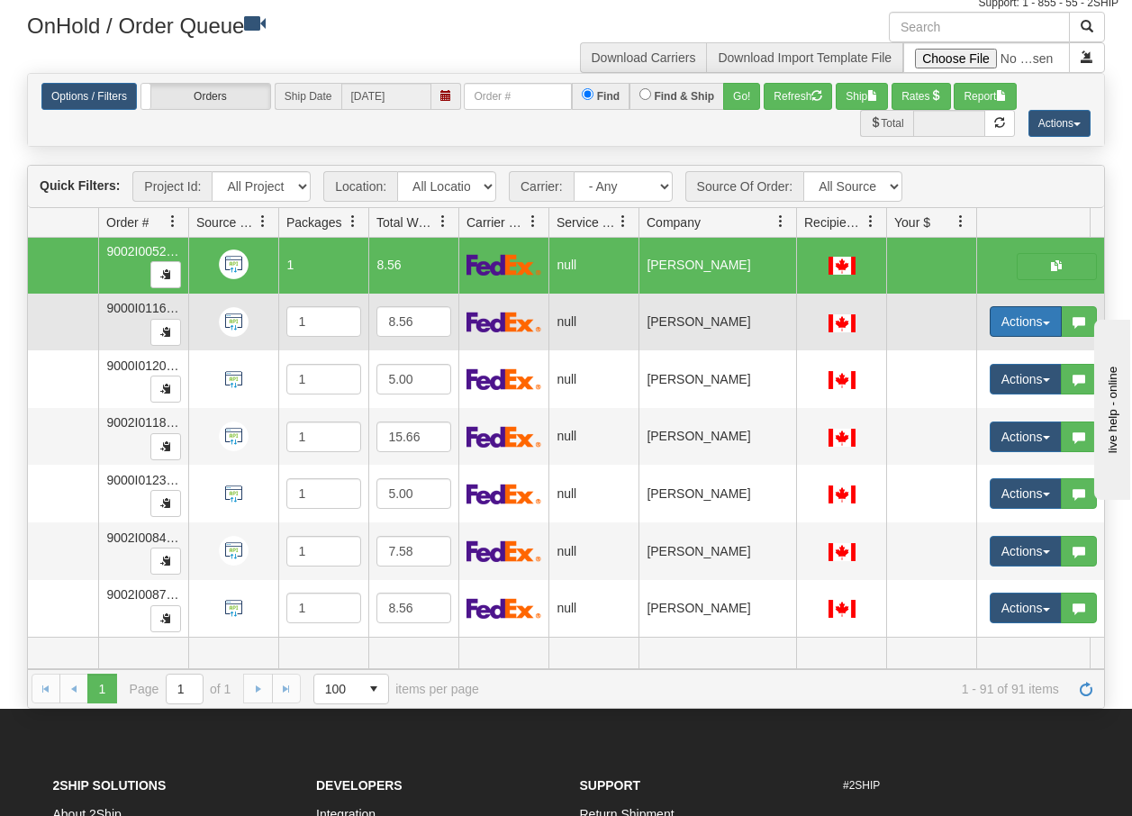
click at [1049, 321] on span "button" at bounding box center [1045, 323] width 7 height 4
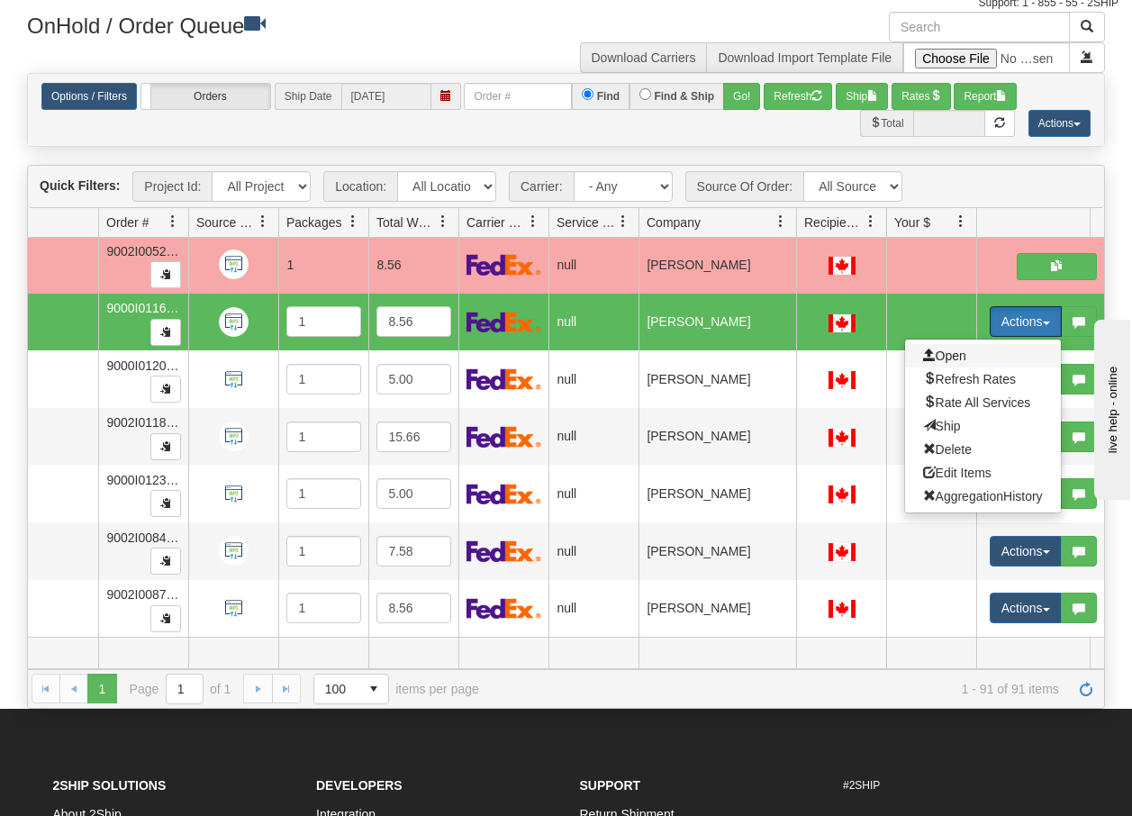
click at [958, 348] on span "Open" at bounding box center [944, 355] width 43 height 14
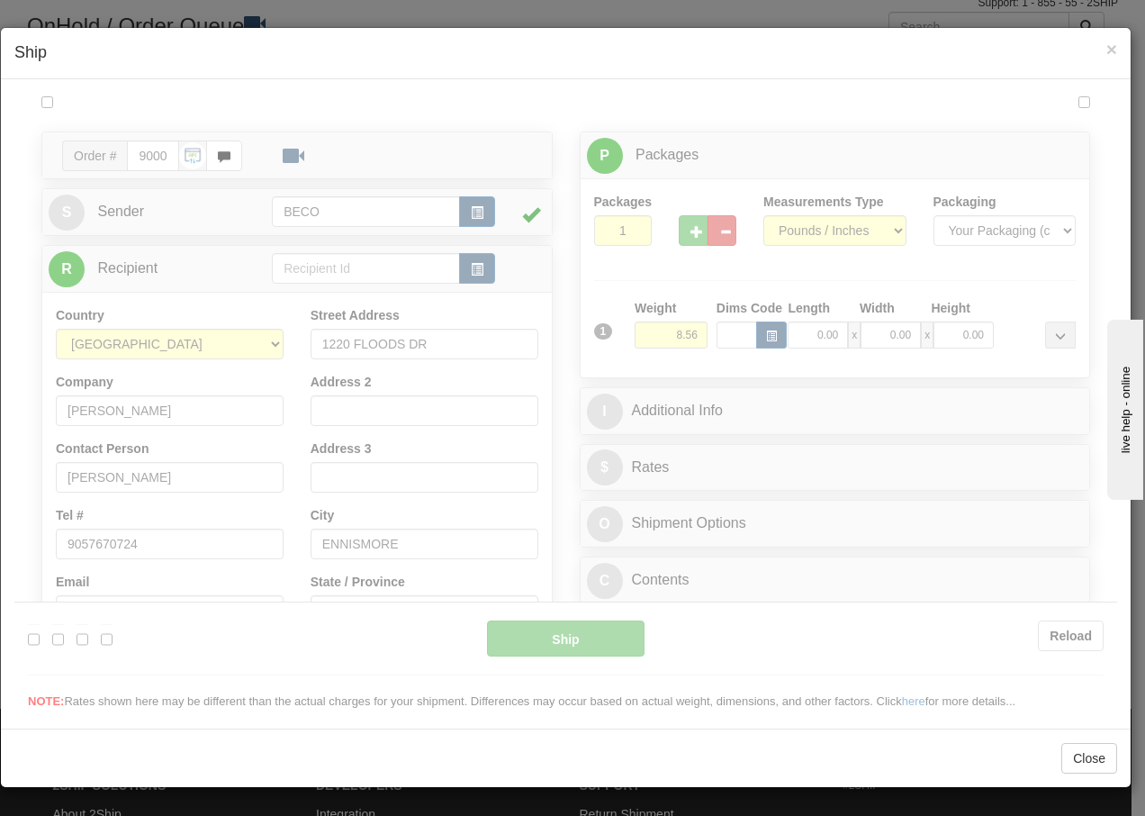
scroll to position [0, 0]
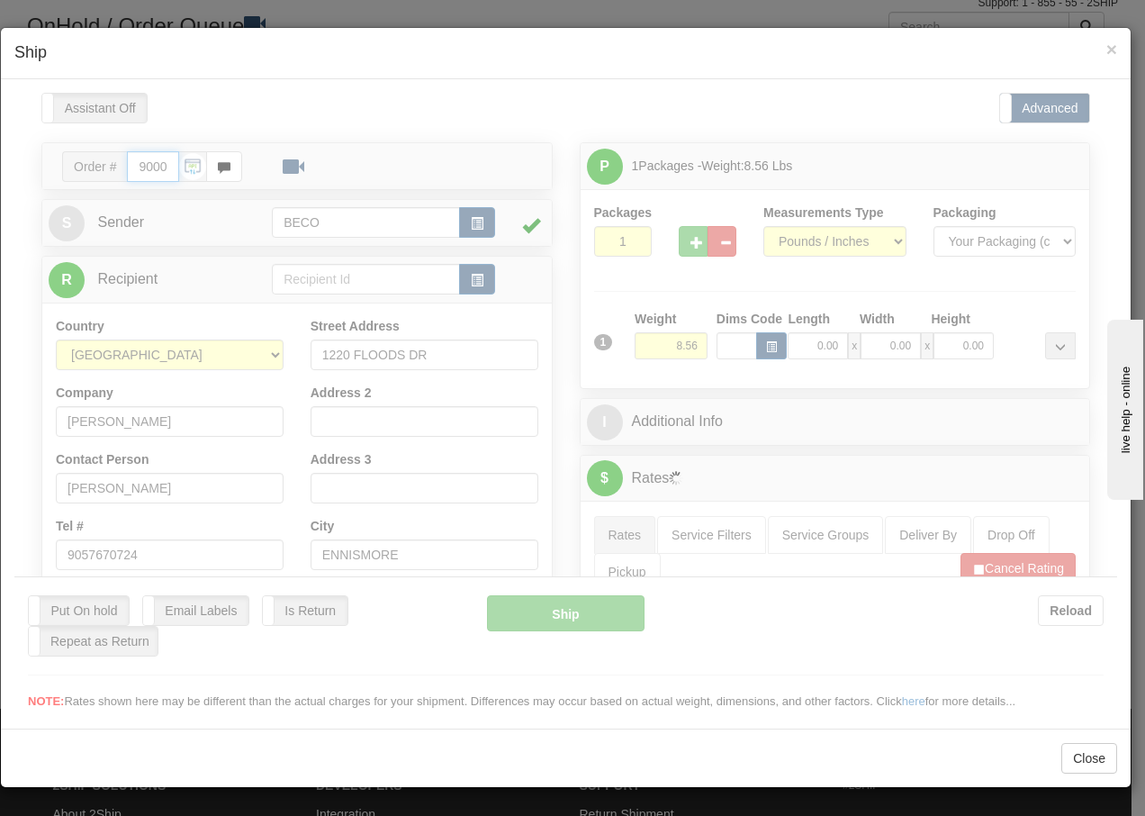
type input "13:26"
type input "16:00"
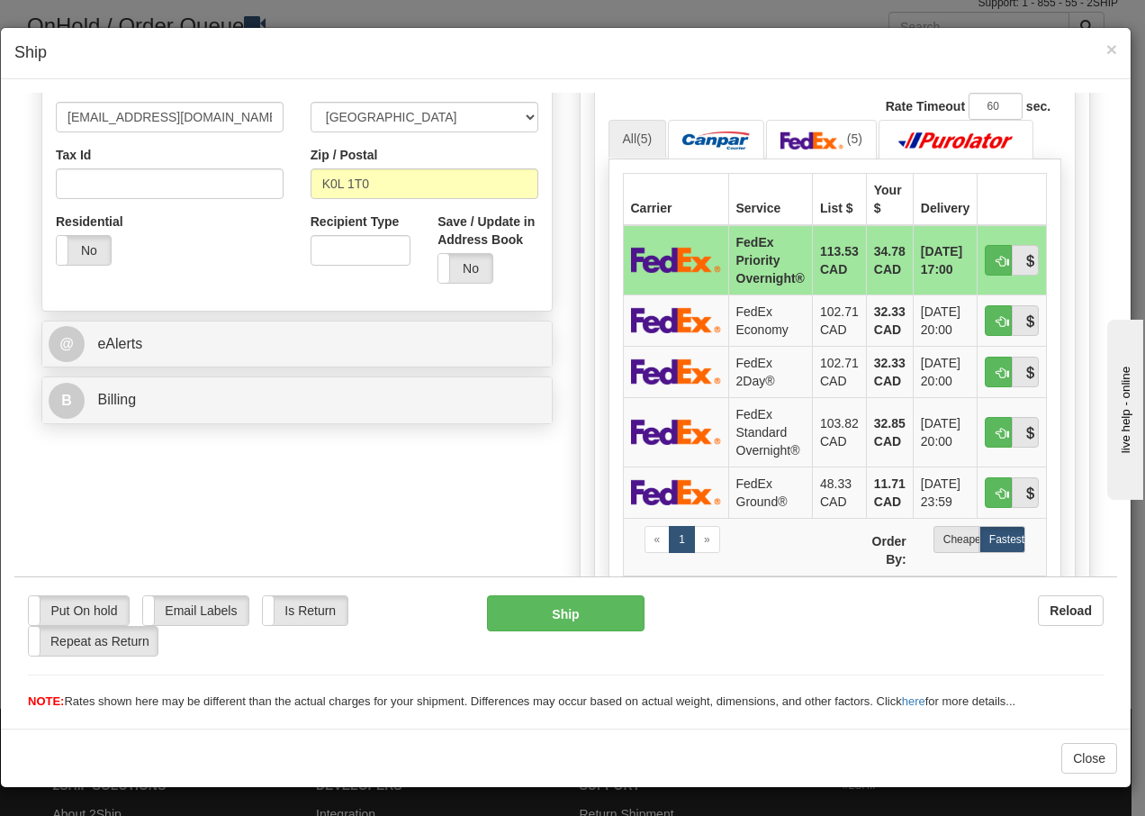
scroll to position [564, 0]
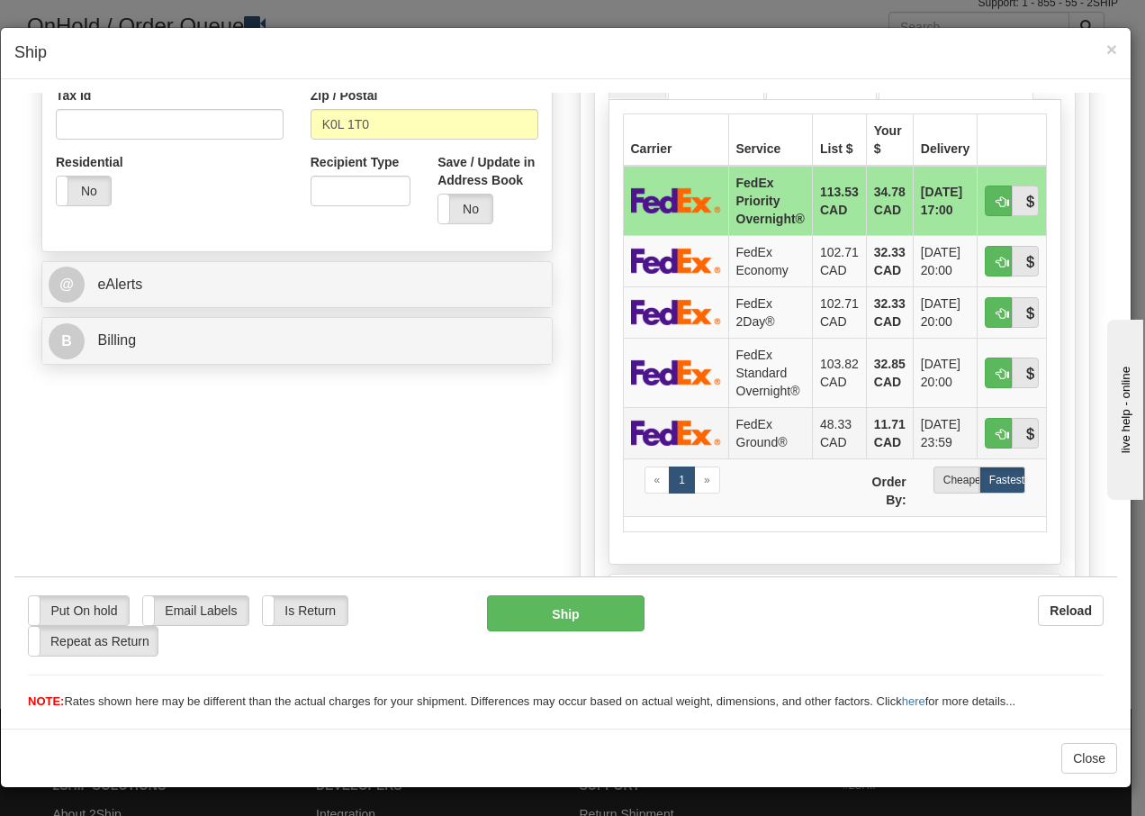
click at [762, 438] on td "FedEx Ground®" at bounding box center [770, 431] width 84 height 51
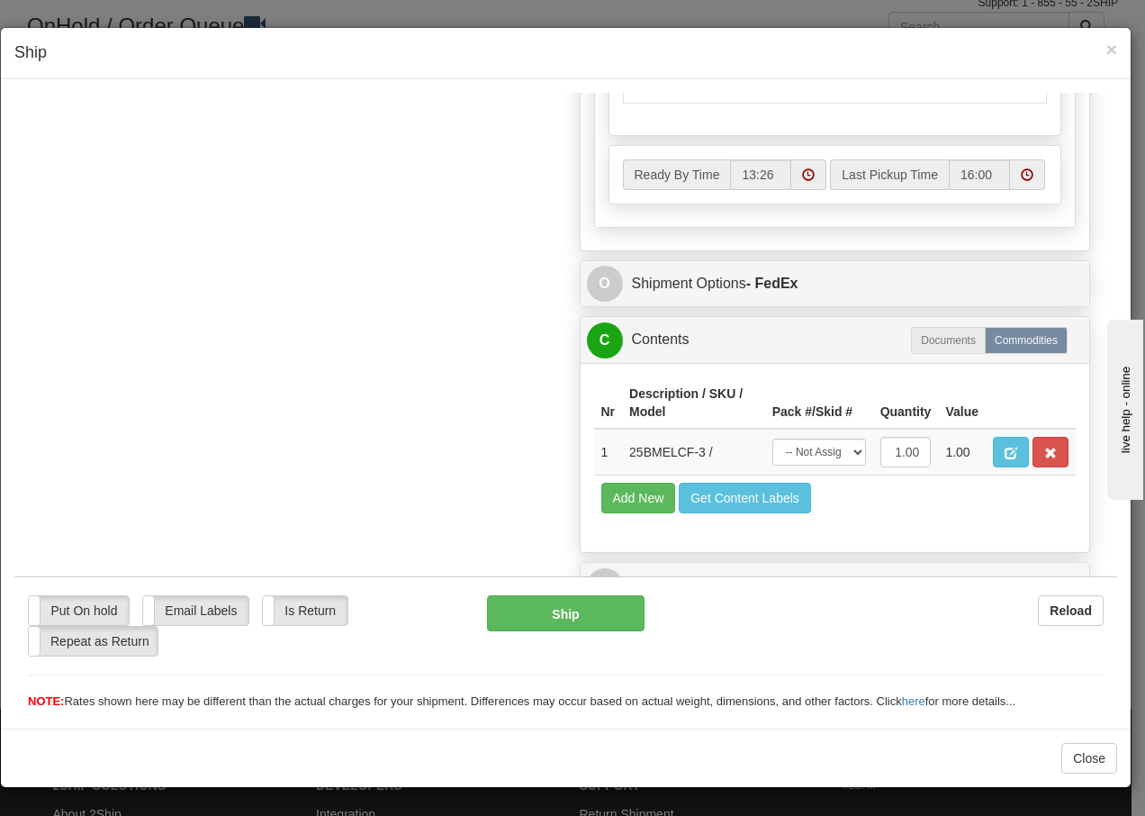
scroll to position [1023, 0]
click at [829, 456] on select "-- Not Assigned -- Package 1" at bounding box center [819, 451] width 94 height 27
select select "0"
click at [772, 438] on select "-- Not Assigned -- Package 1" at bounding box center [819, 451] width 94 height 27
click at [532, 617] on button "Ship" at bounding box center [565, 612] width 157 height 36
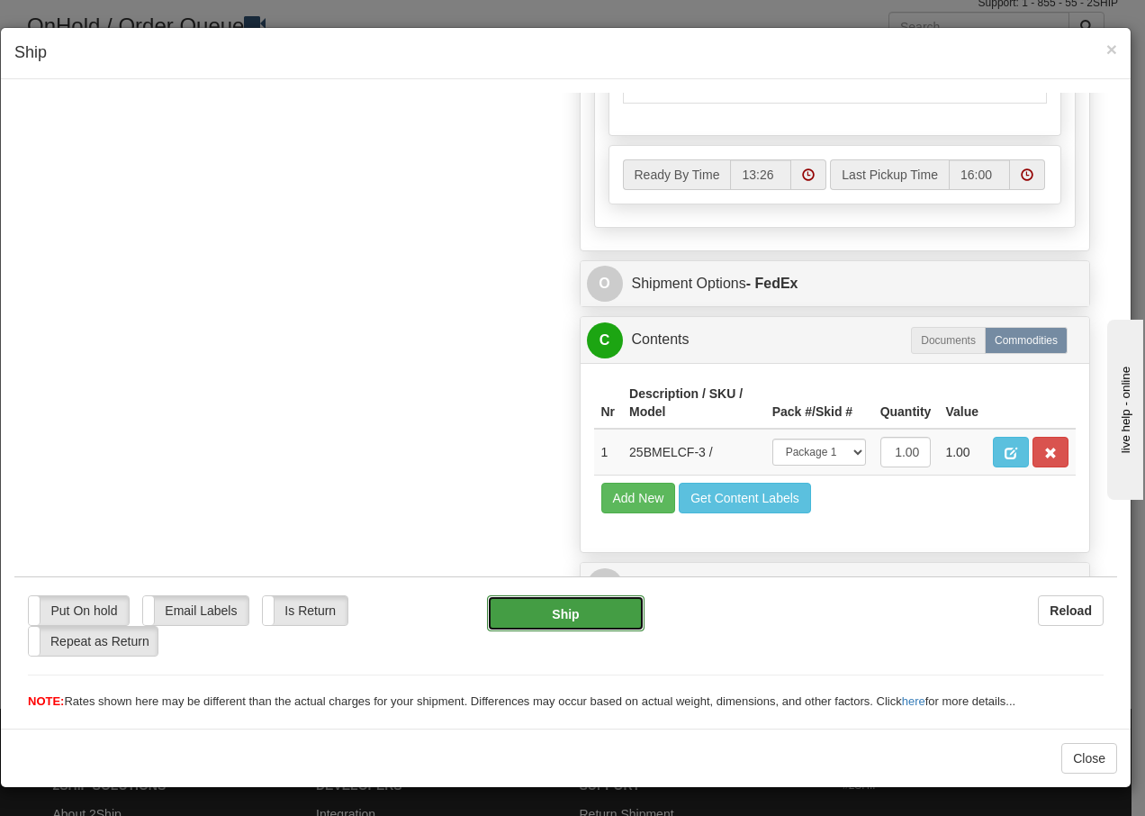
type input "92"
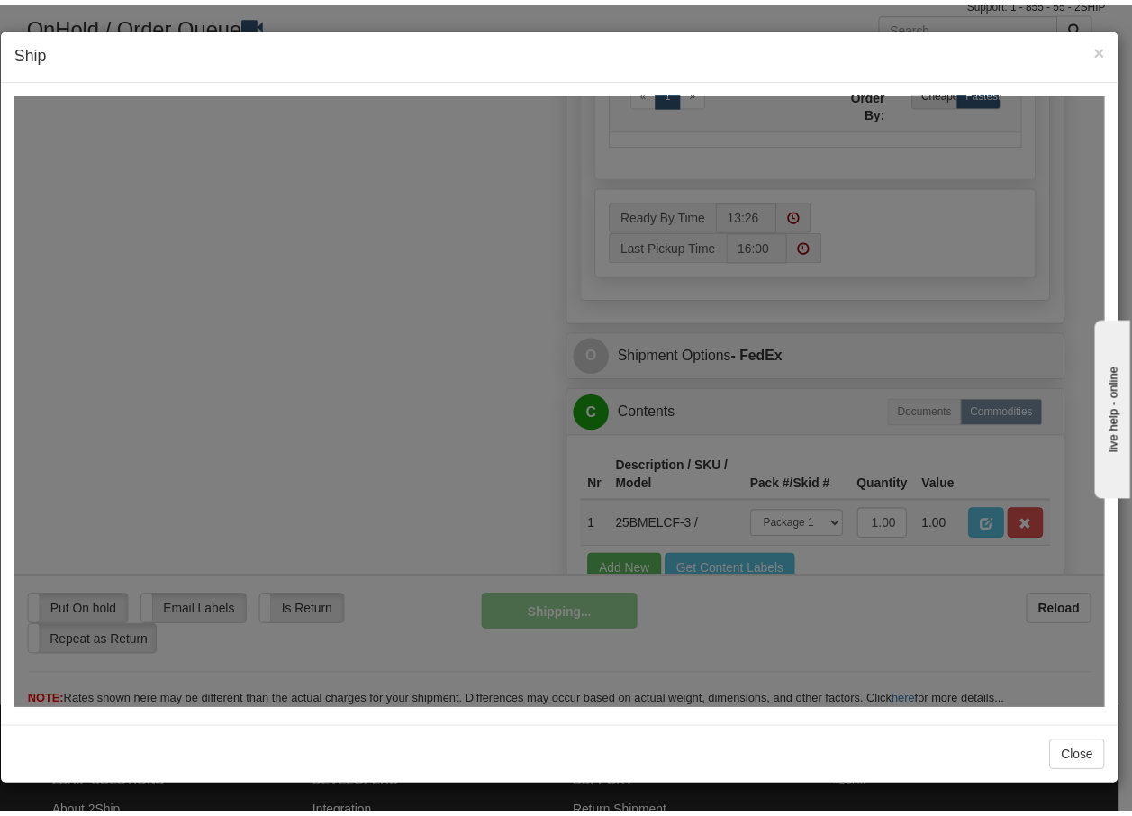
scroll to position [1095, 0]
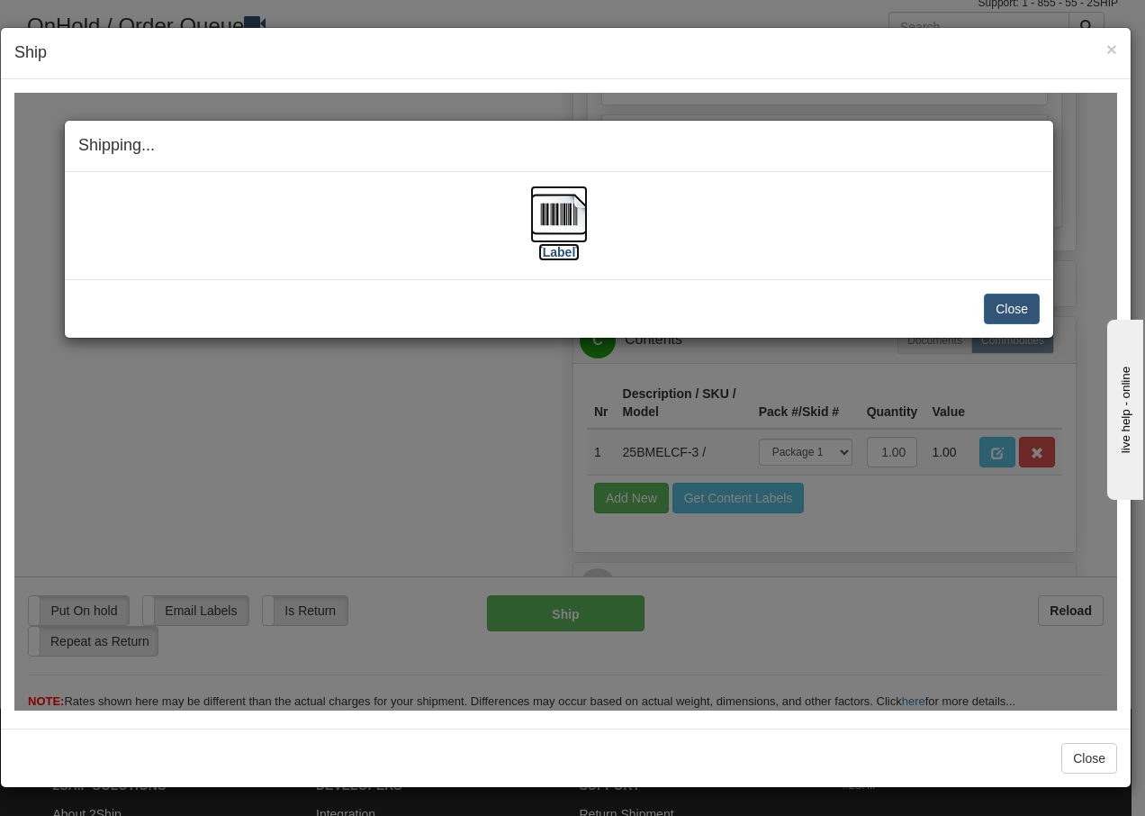
click at [571, 215] on img at bounding box center [559, 214] width 58 height 58
click at [1025, 309] on button "Close" at bounding box center [1012, 308] width 56 height 31
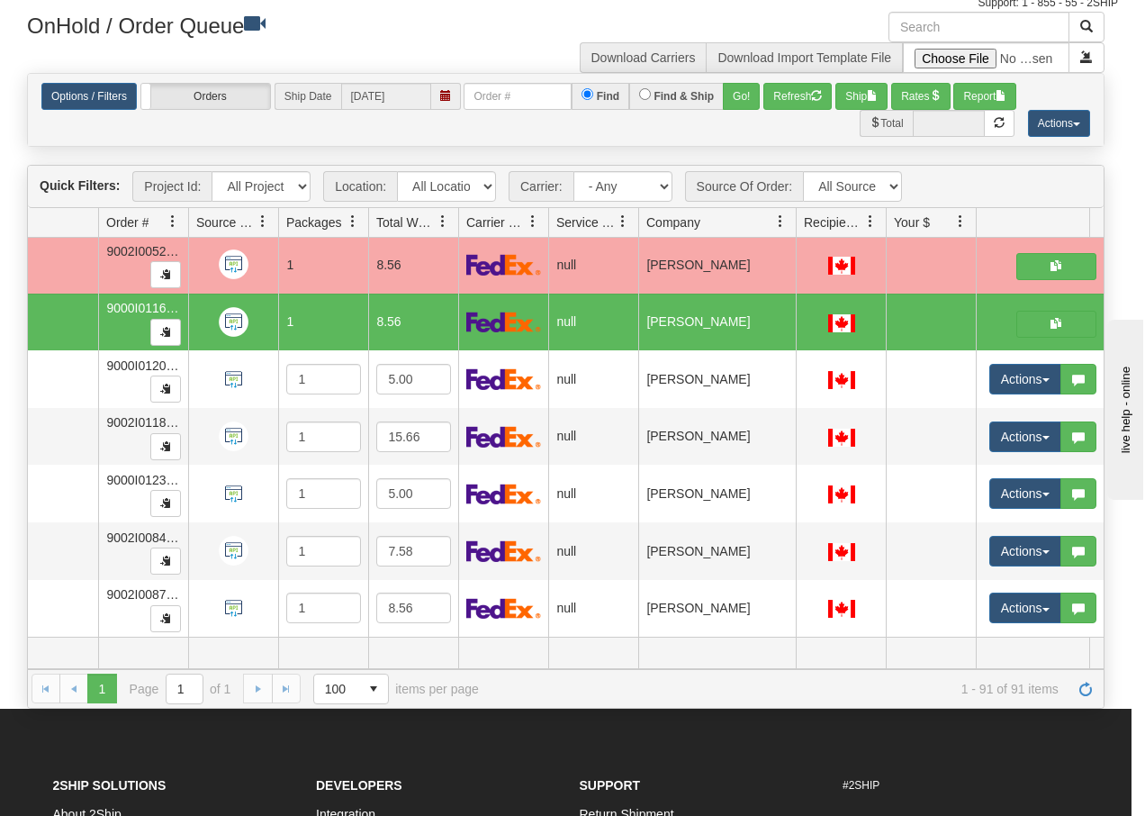
scroll to position [0, 0]
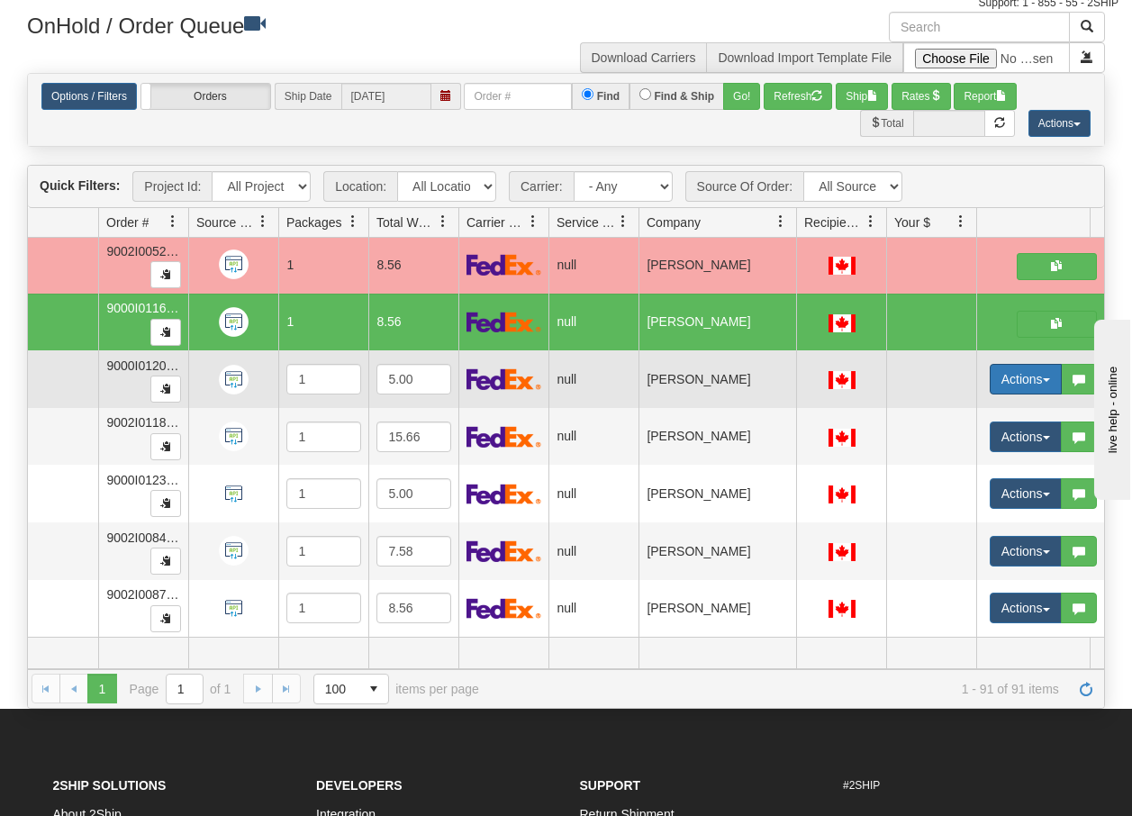
click at [1049, 378] on span "button" at bounding box center [1045, 380] width 7 height 4
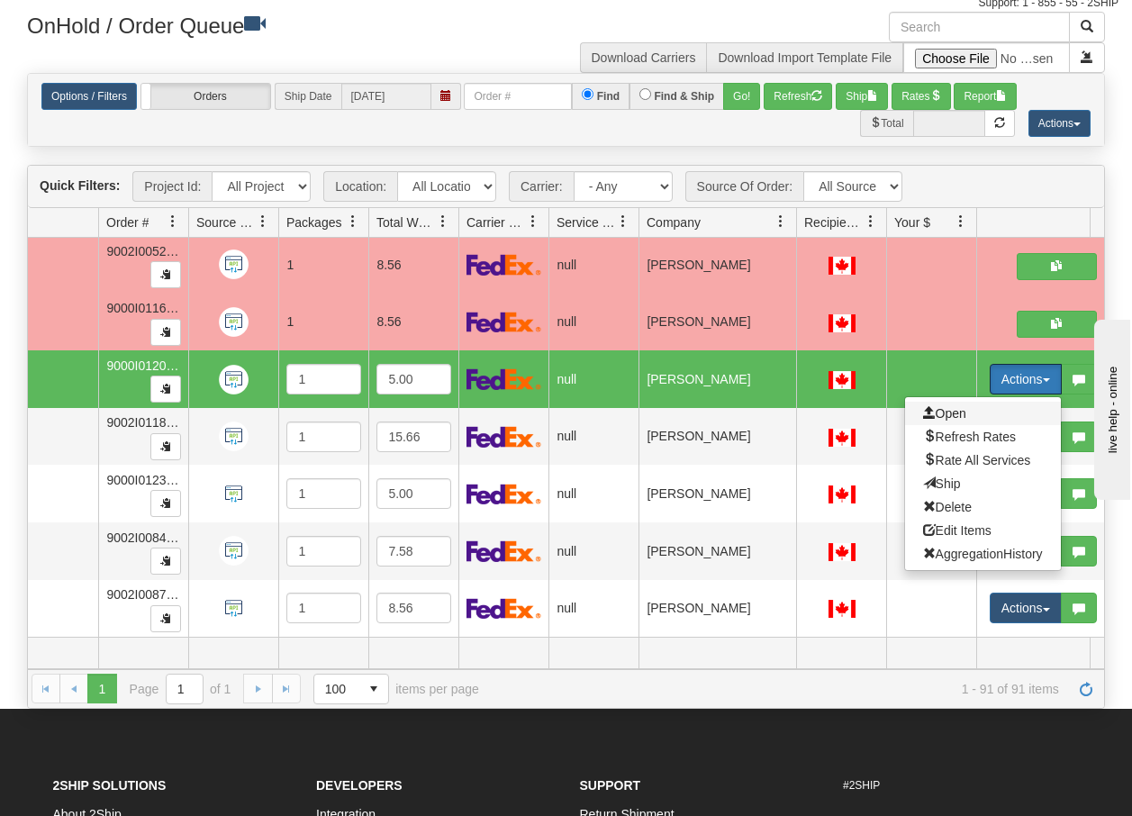
click at [955, 406] on span "Open" at bounding box center [944, 413] width 43 height 14
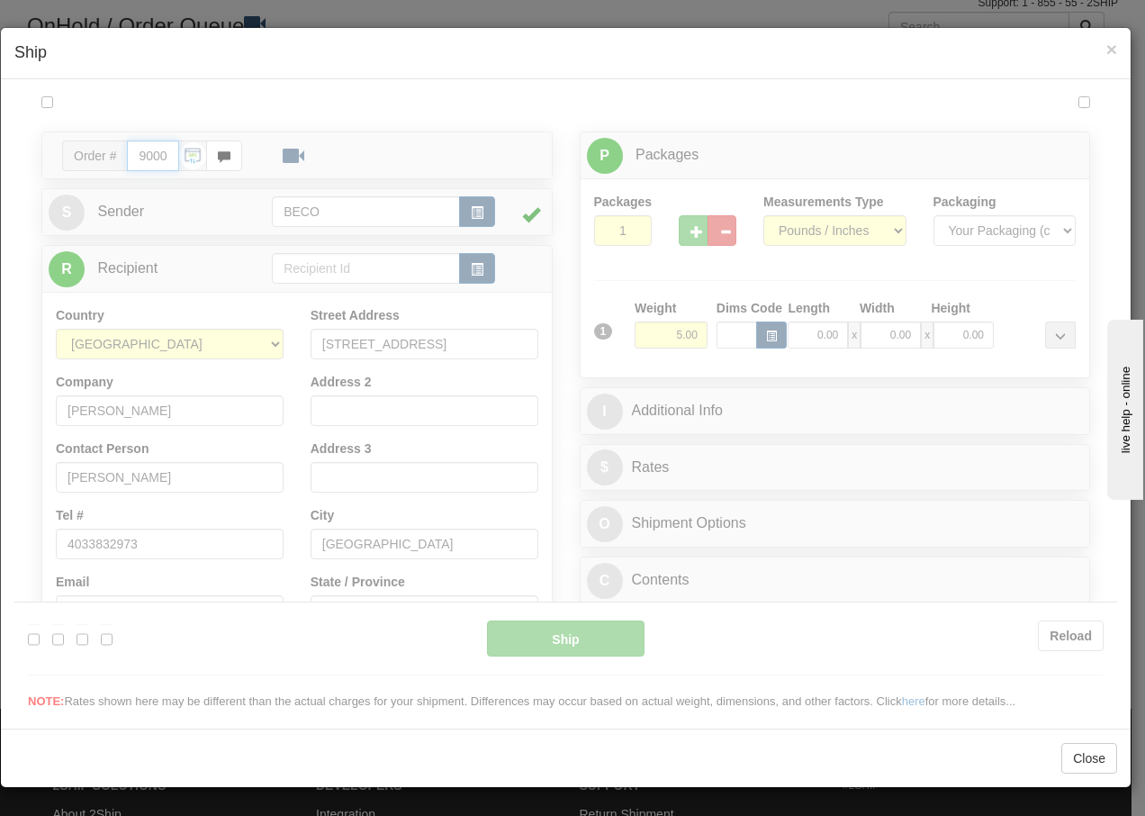
type input "13:27"
type input "16:00"
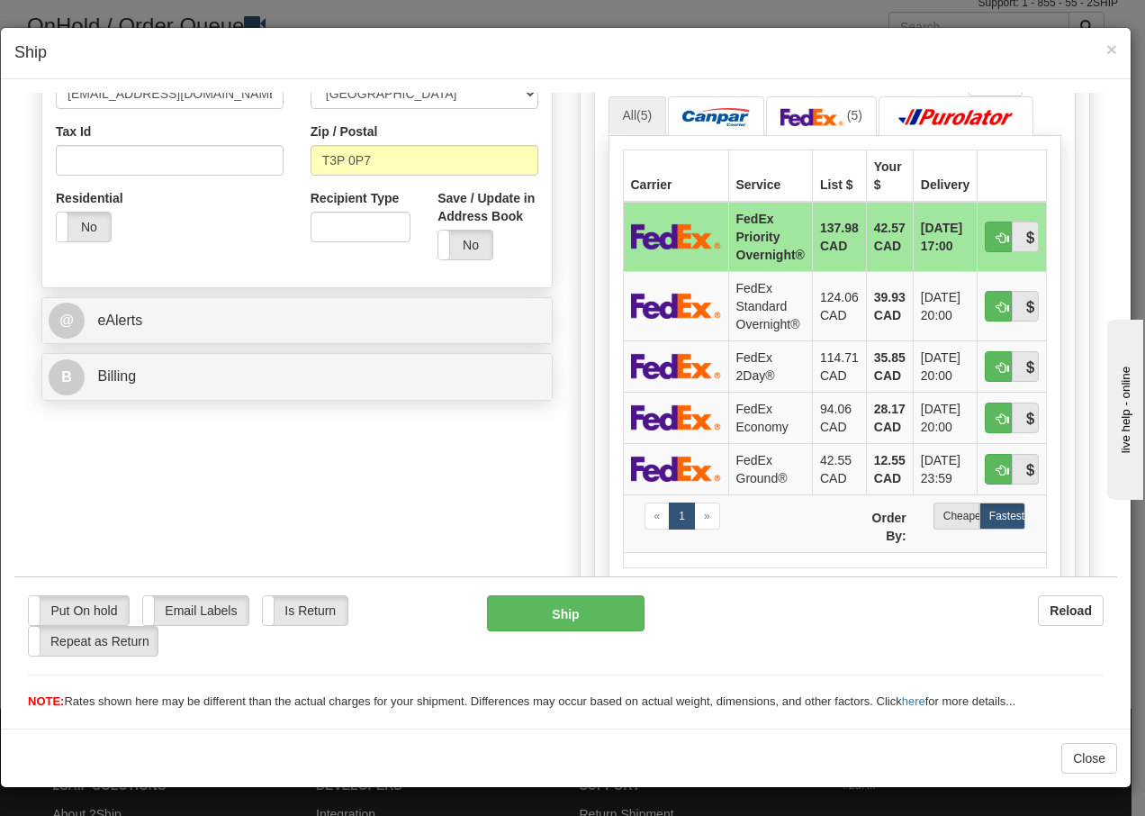
scroll to position [600, 0]
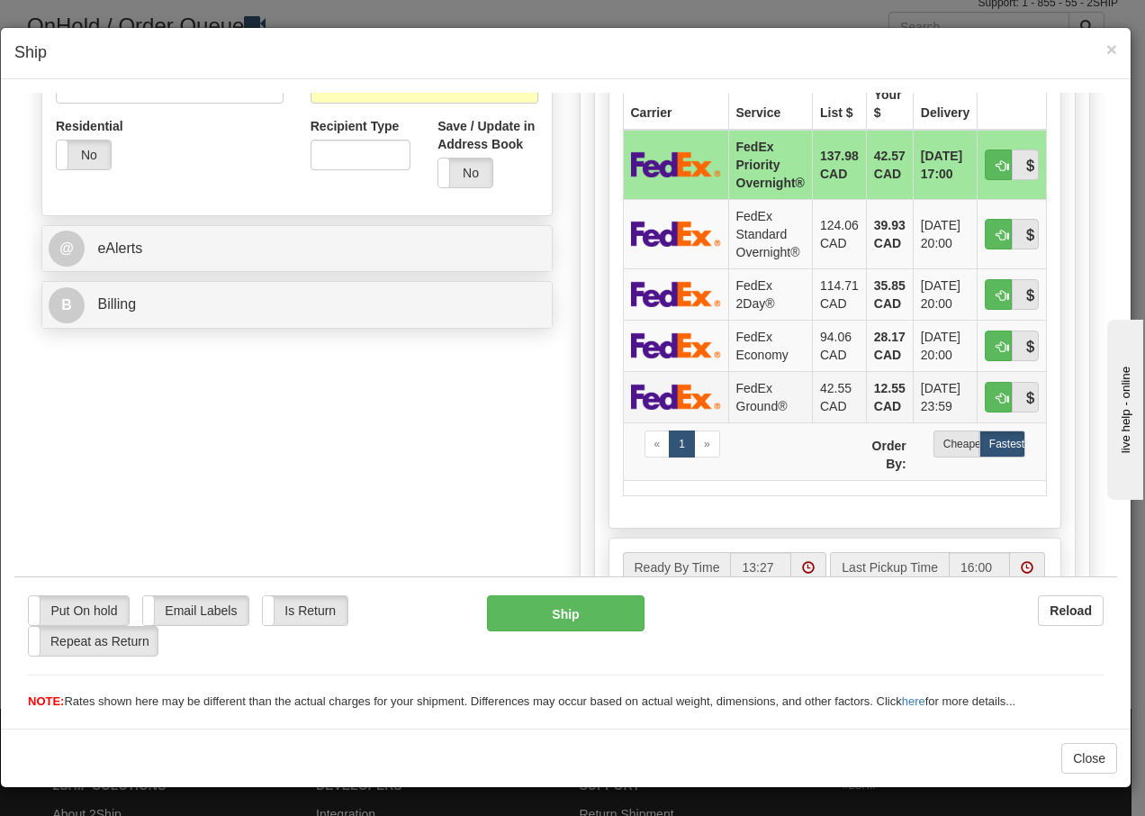
click at [739, 395] on td "FedEx Ground®" at bounding box center [770, 395] width 84 height 51
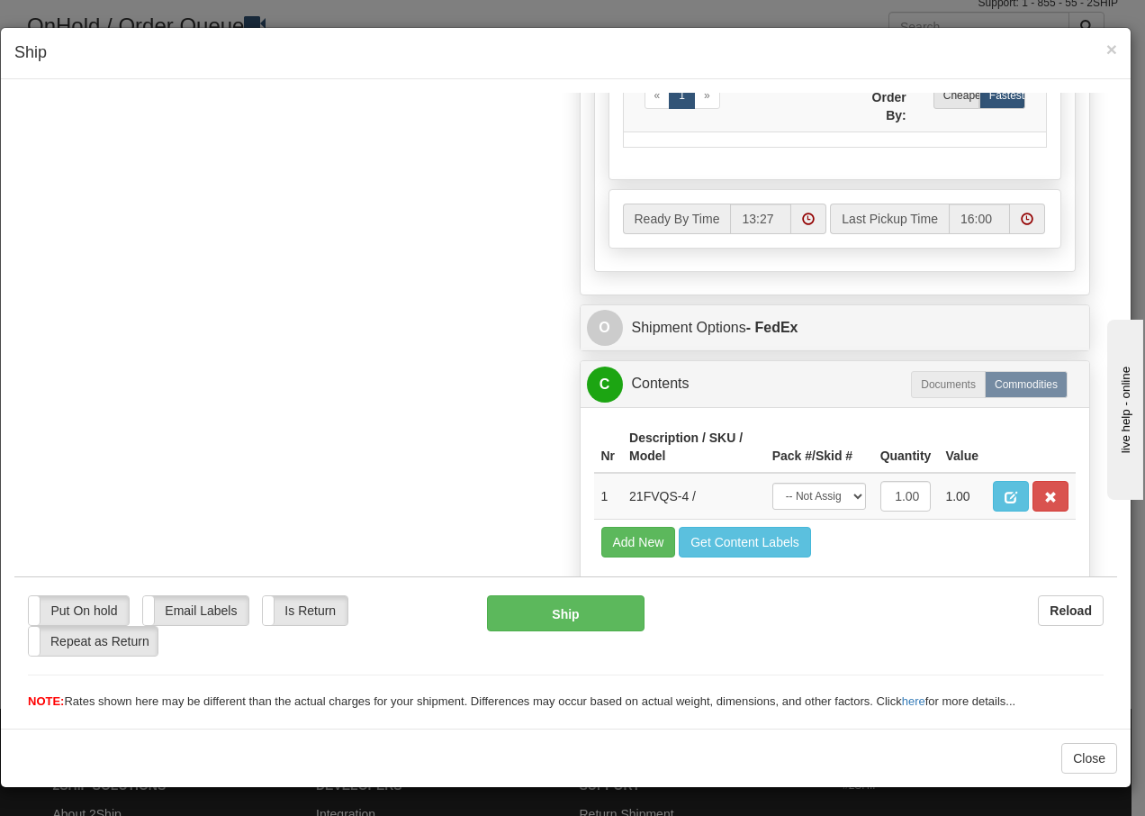
scroll to position [1023, 0]
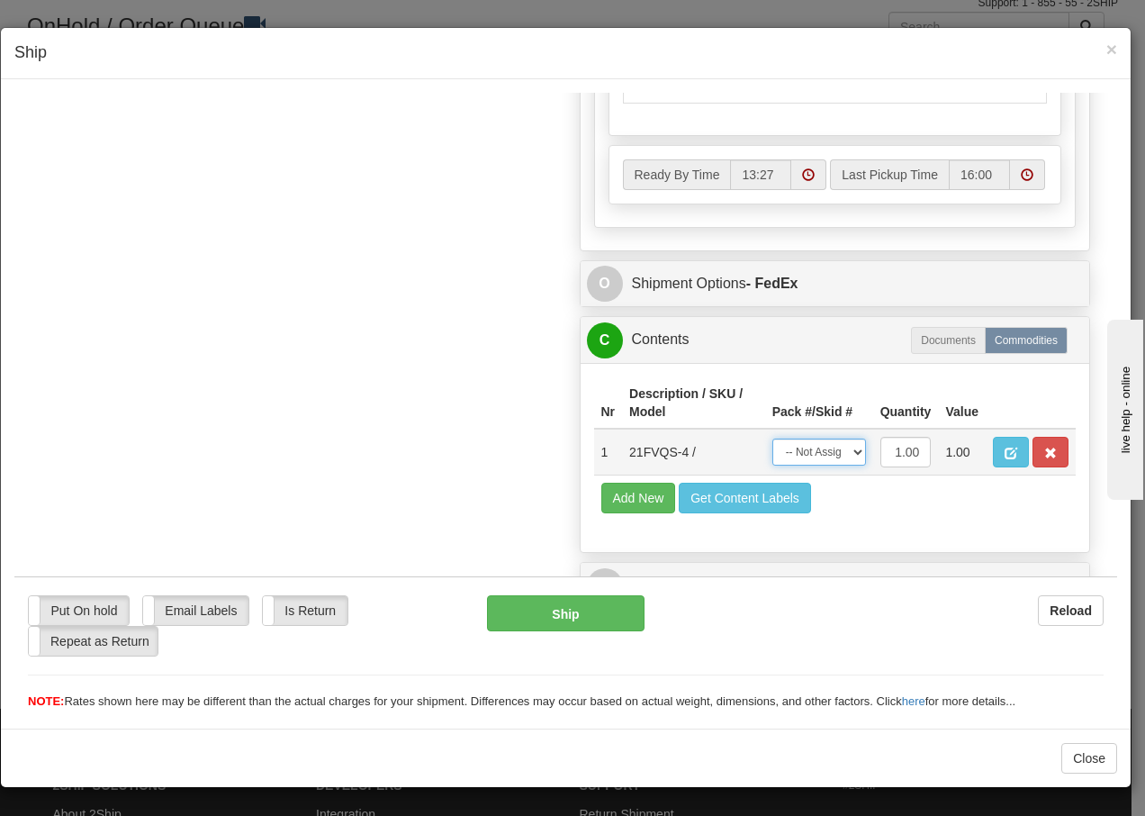
click at [836, 453] on select "-- Not Assigned -- Package 1" at bounding box center [819, 451] width 94 height 27
select select "0"
click at [772, 438] on select "-- Not Assigned -- Package 1" at bounding box center [819, 451] width 94 height 27
click at [549, 618] on button "Ship" at bounding box center [565, 612] width 157 height 36
type input "92"
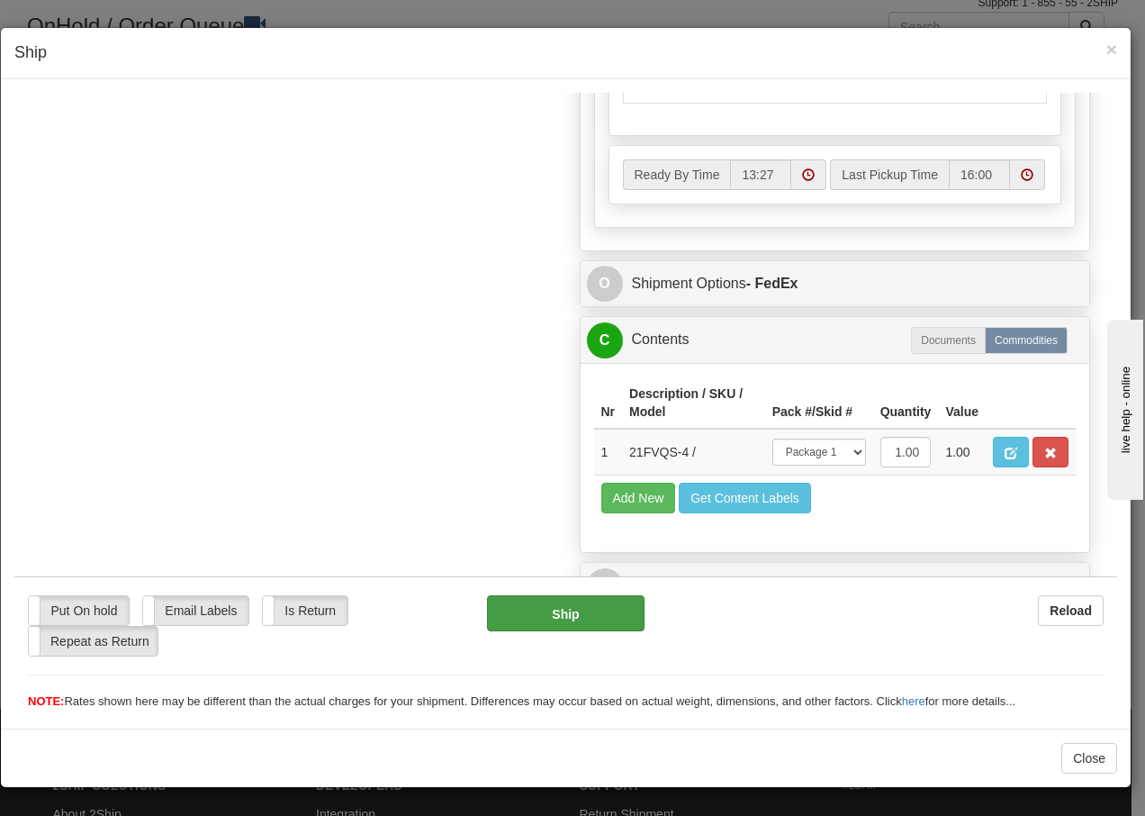
scroll to position [1095, 0]
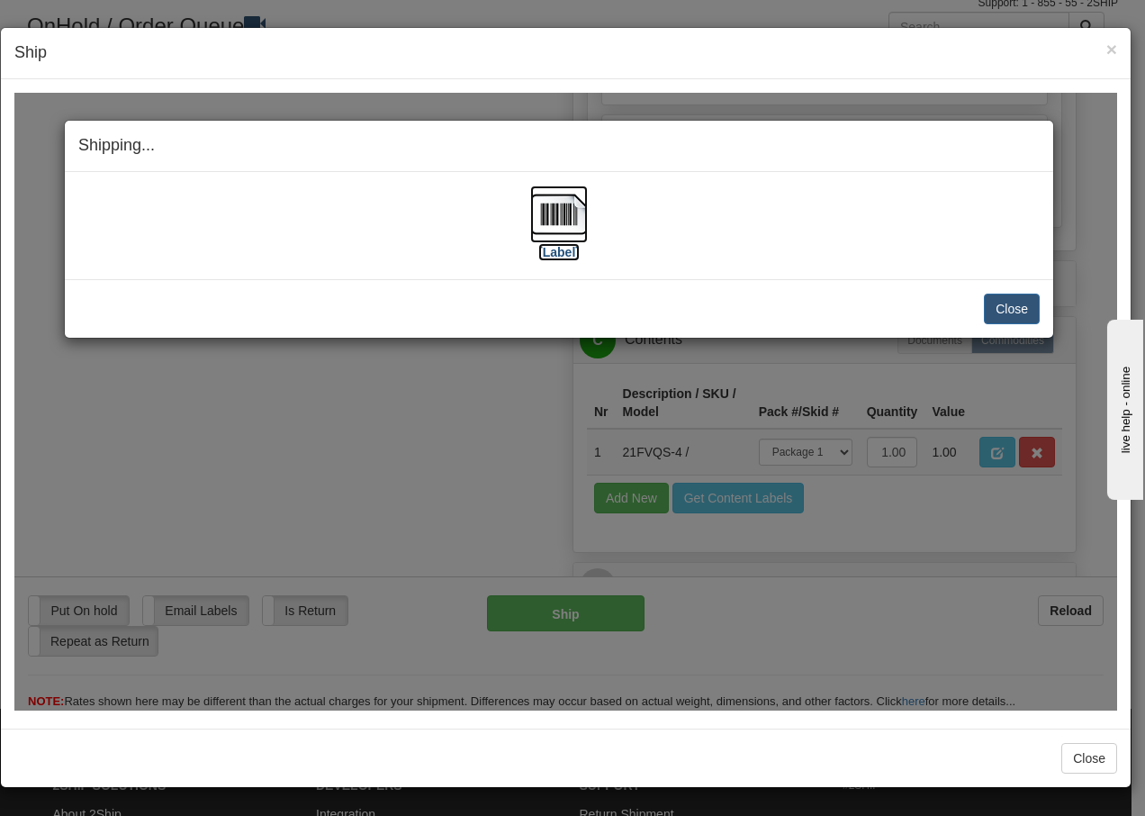
click at [558, 214] on img at bounding box center [559, 214] width 58 height 58
click at [1017, 311] on button "Close" at bounding box center [1012, 308] width 56 height 31
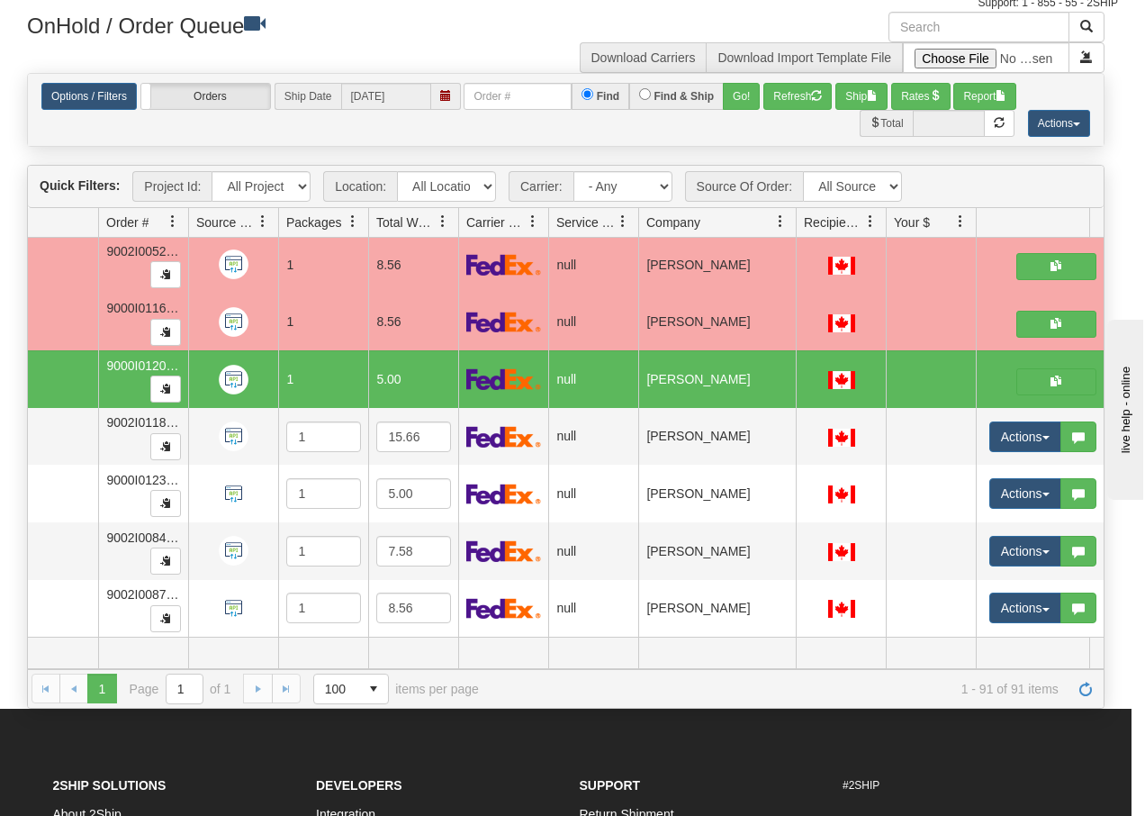
scroll to position [0, 0]
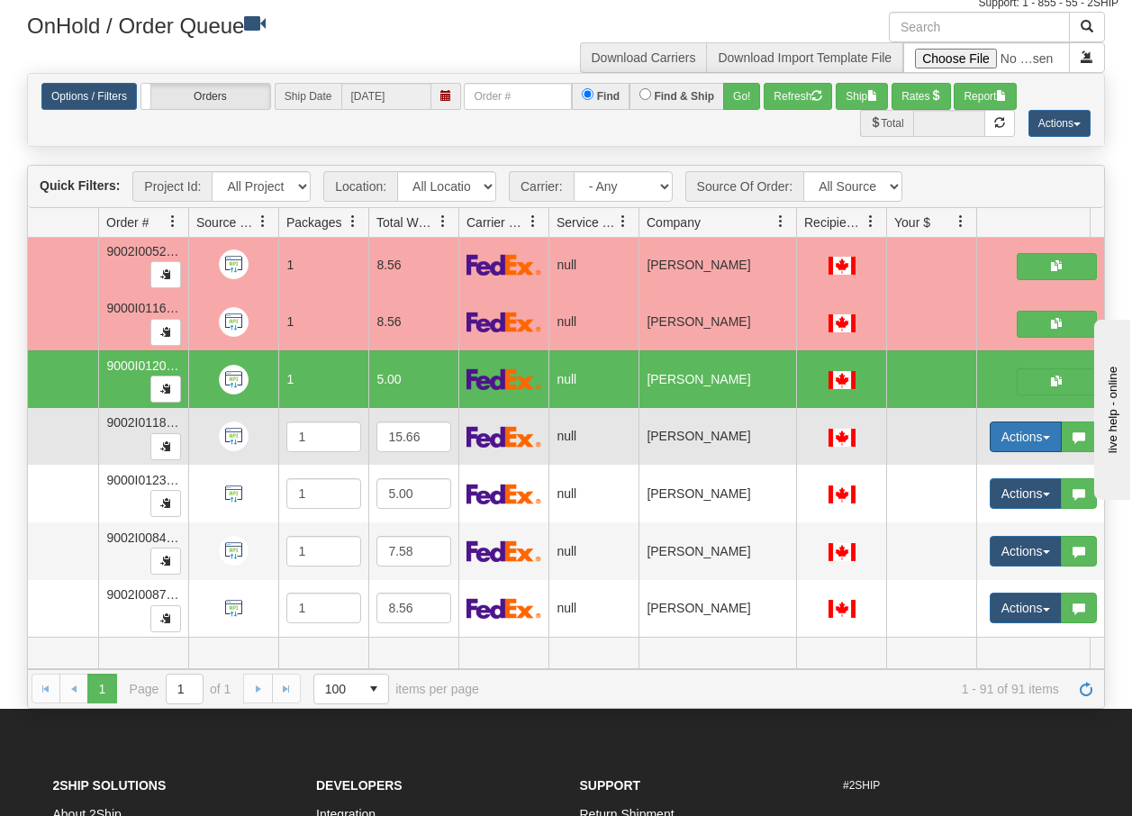
click at [1045, 436] on span "button" at bounding box center [1045, 438] width 7 height 4
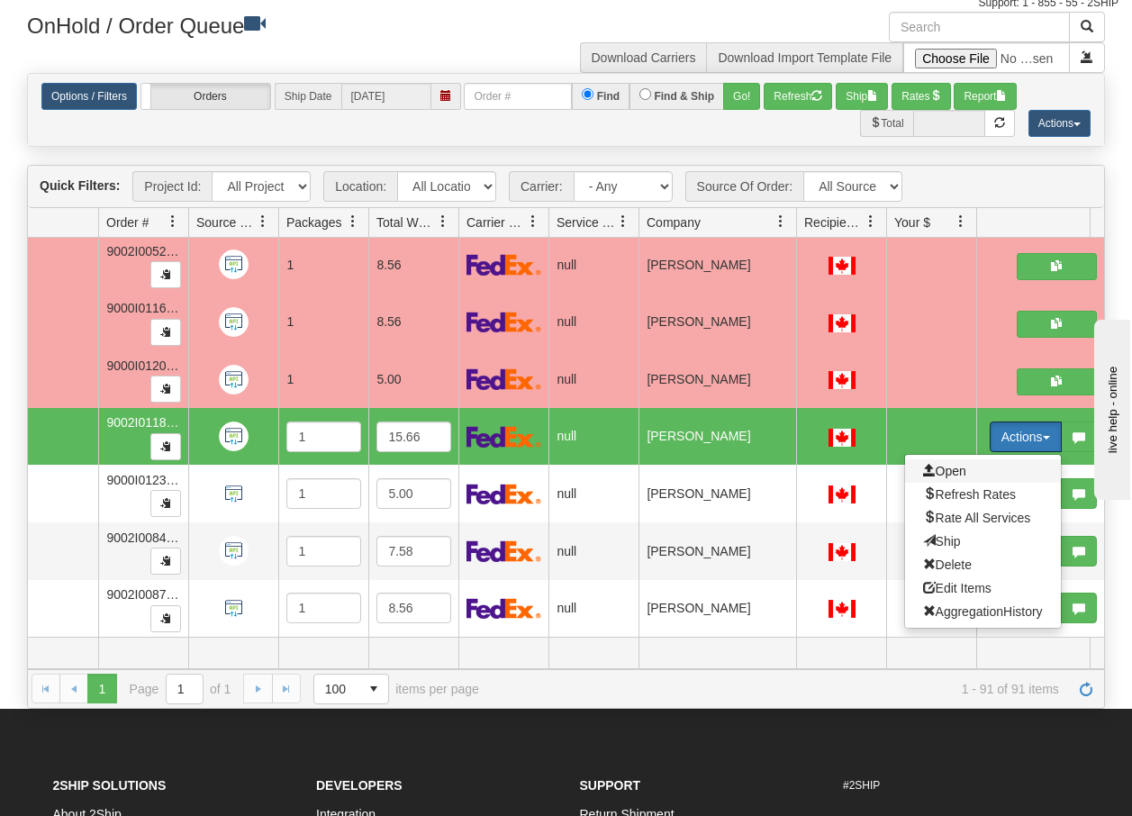
click at [946, 464] on span "Open" at bounding box center [944, 471] width 43 height 14
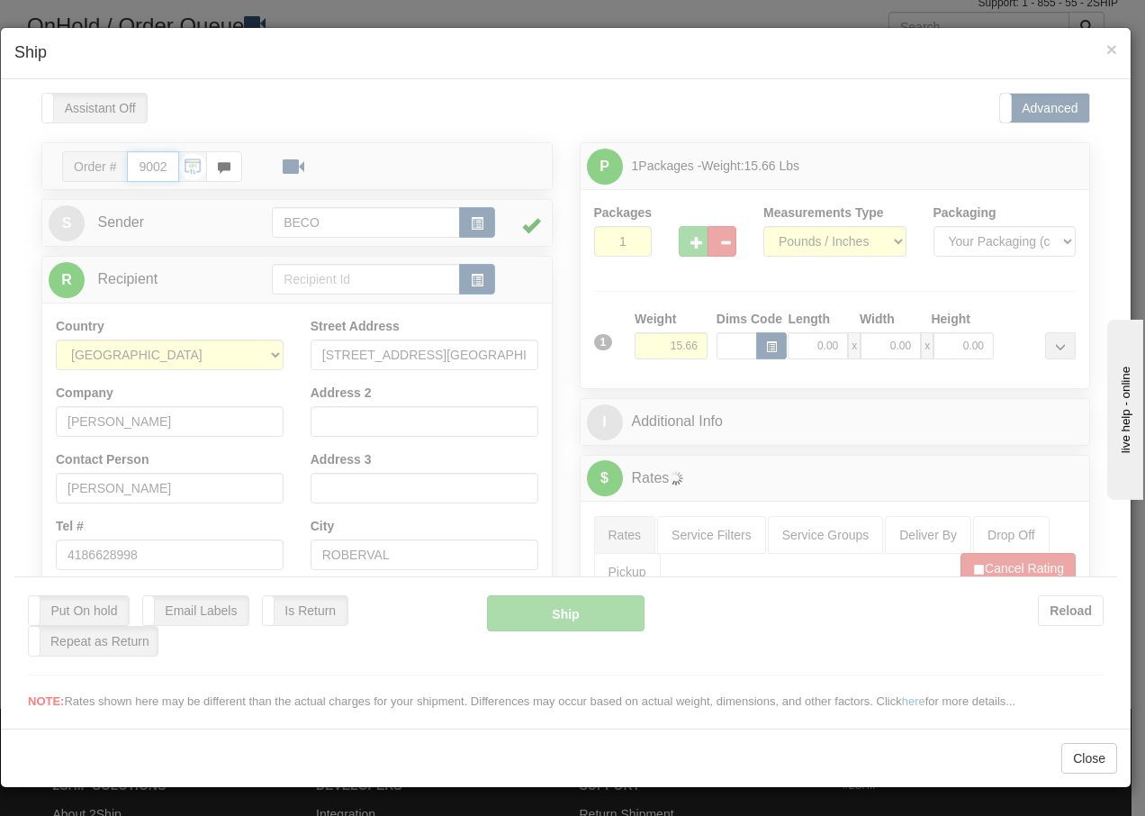
type input "13:29"
type input "16:00"
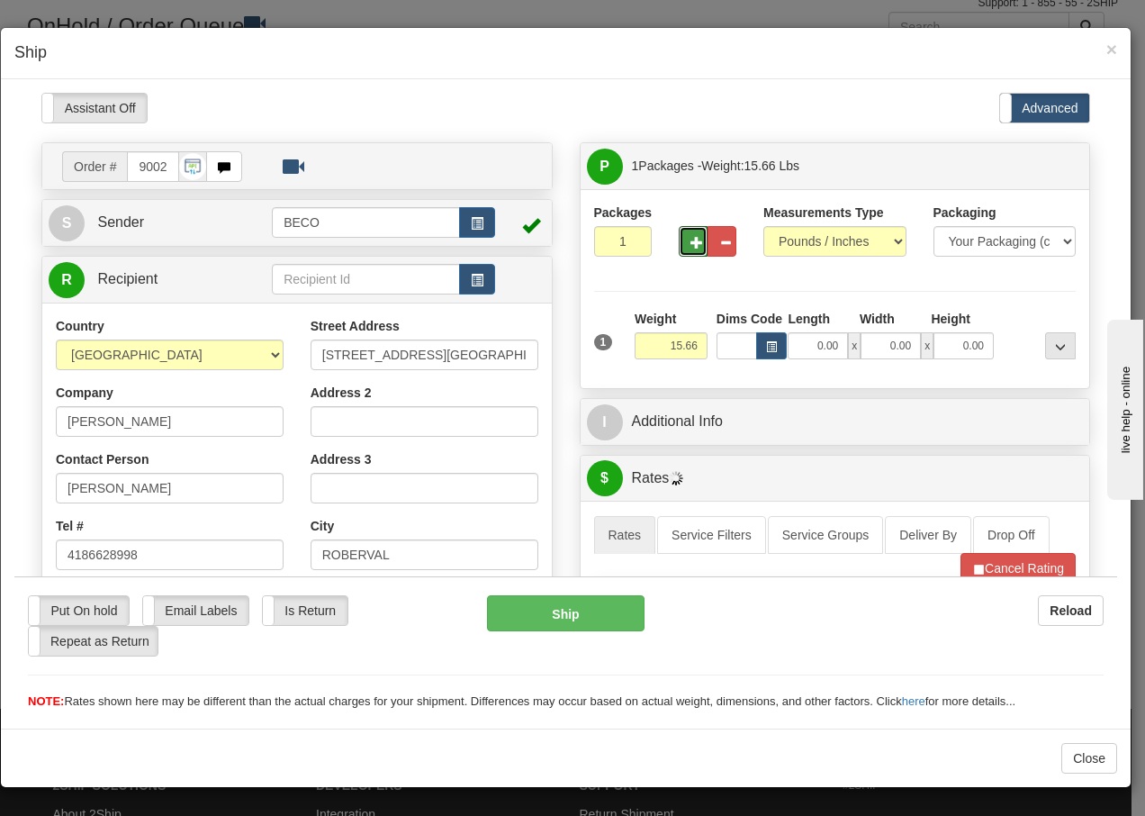
click at [690, 240] on span "button" at bounding box center [696, 242] width 13 height 12
type input "2"
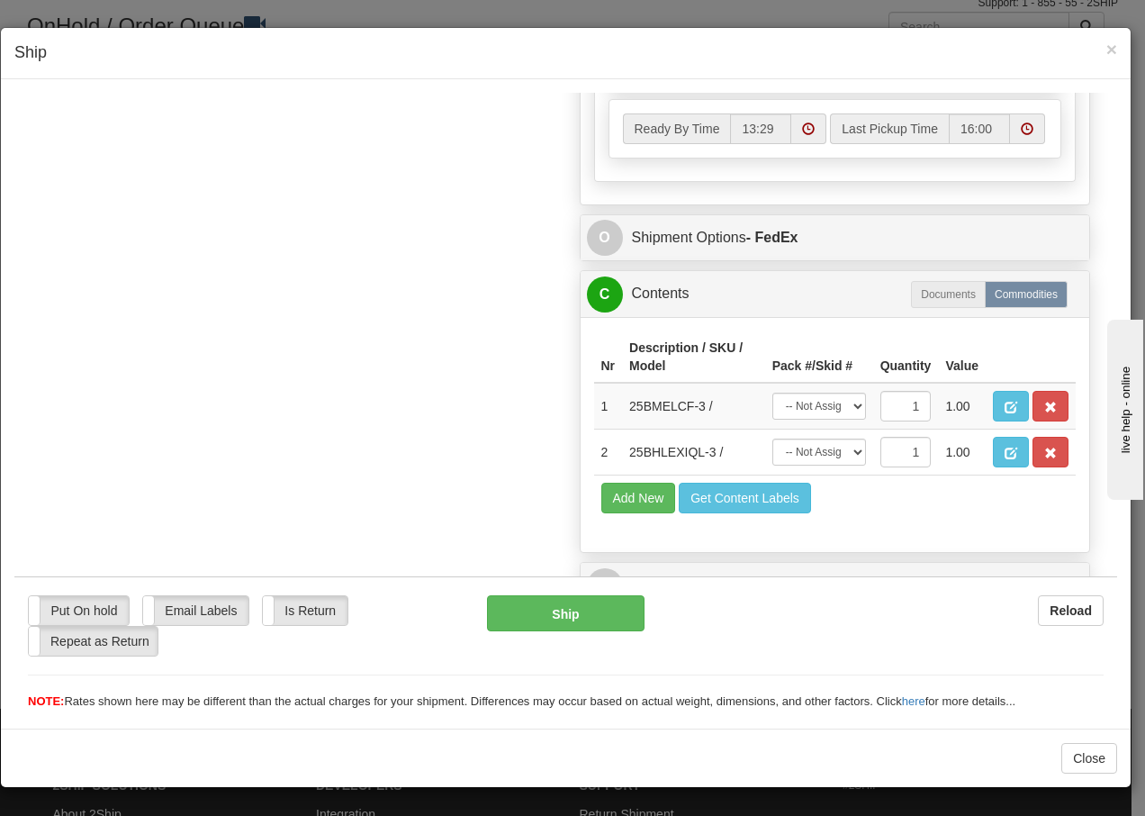
scroll to position [1069, 0]
click at [841, 399] on select "-- Not Assigned -- Package 1 Package 2" at bounding box center [819, 405] width 94 height 27
select select "0"
click at [772, 392] on select "-- Not Assigned -- Package 1 Package 2" at bounding box center [819, 405] width 94 height 27
click at [839, 453] on select "-- Not Assigned -- Package 1 Package 2" at bounding box center [819, 451] width 94 height 27
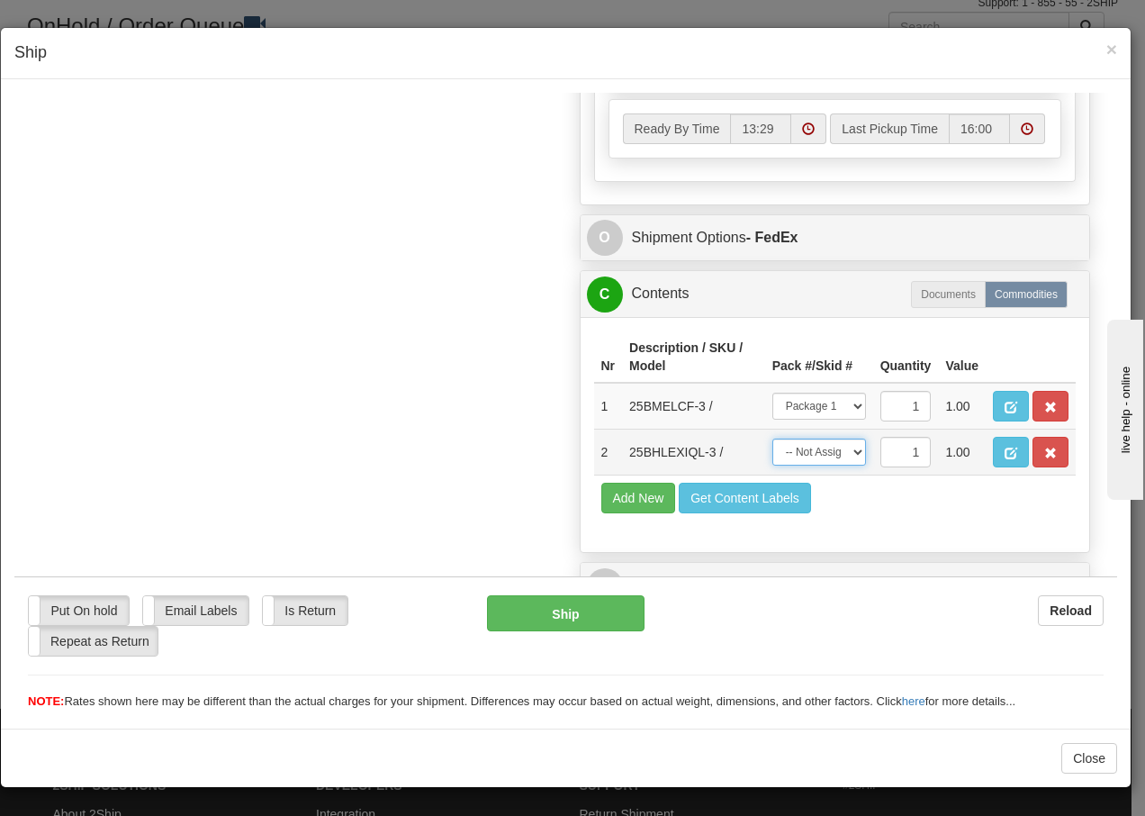
select select "1"
click at [772, 438] on select "-- Not Assigned -- Package 1 Package 2" at bounding box center [819, 451] width 94 height 27
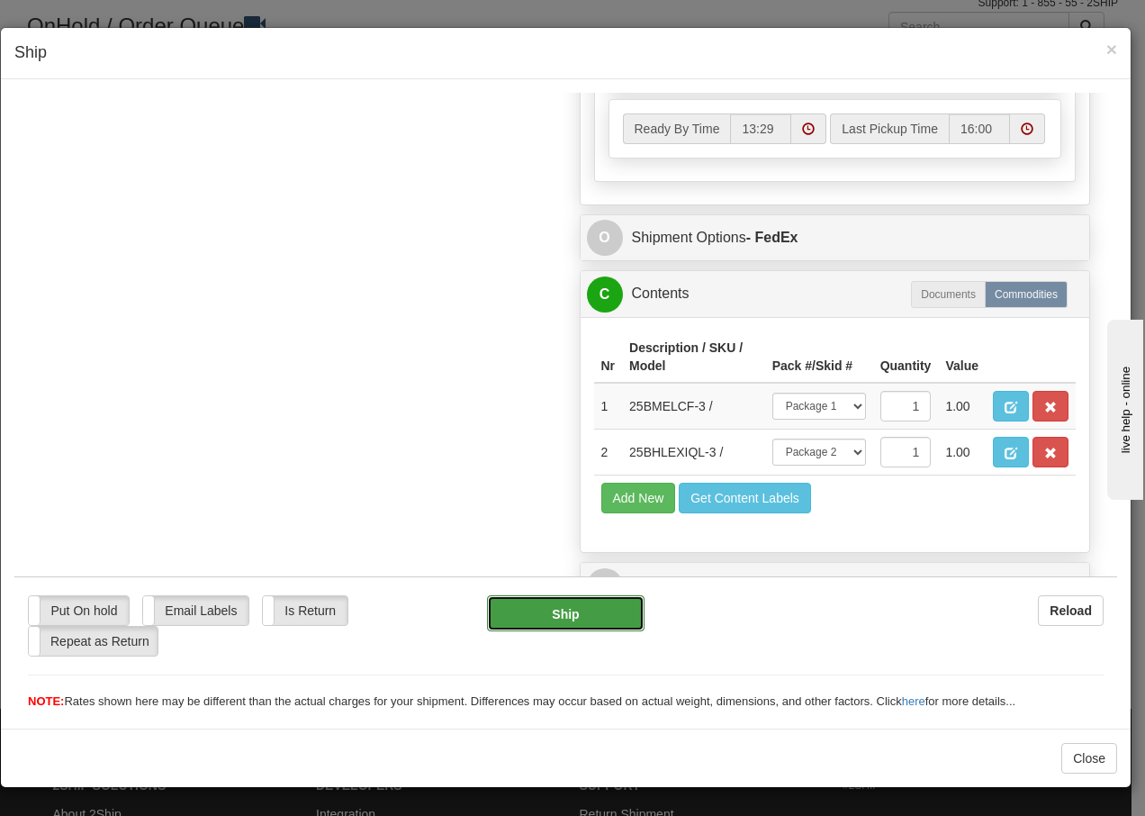
click at [546, 614] on button "Ship" at bounding box center [565, 612] width 157 height 36
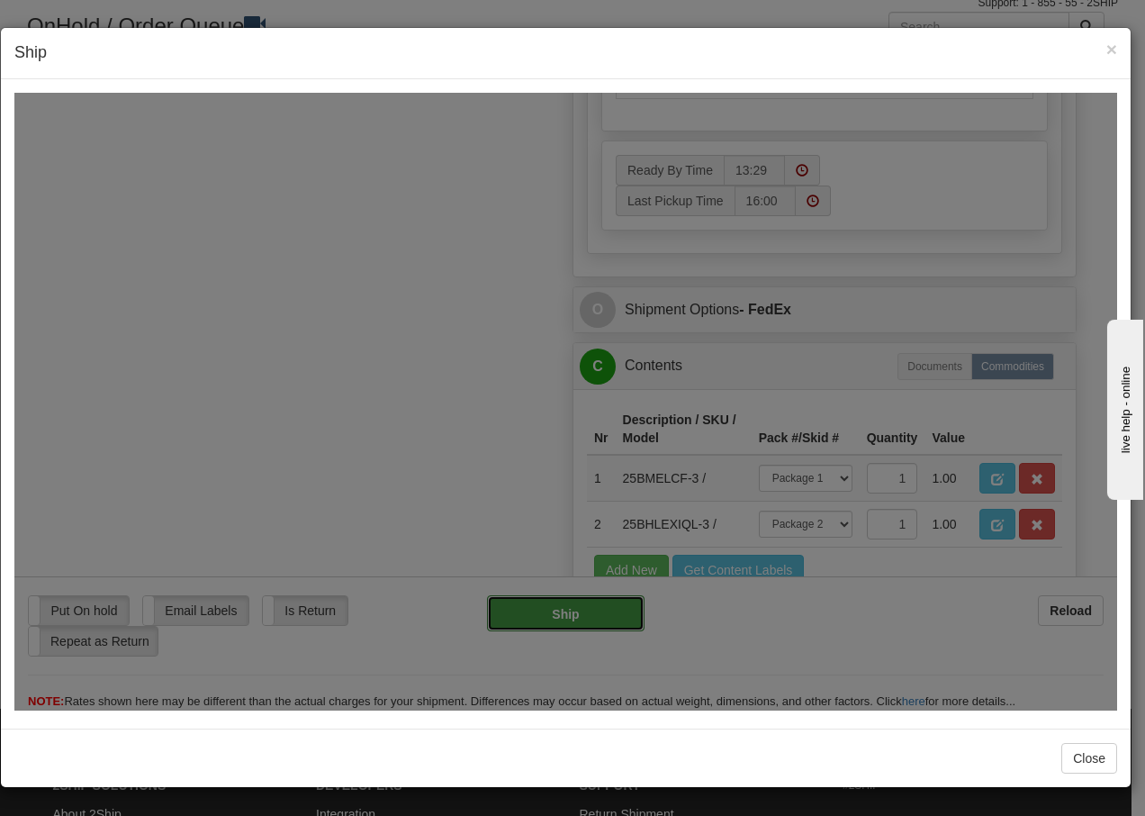
type input "92"
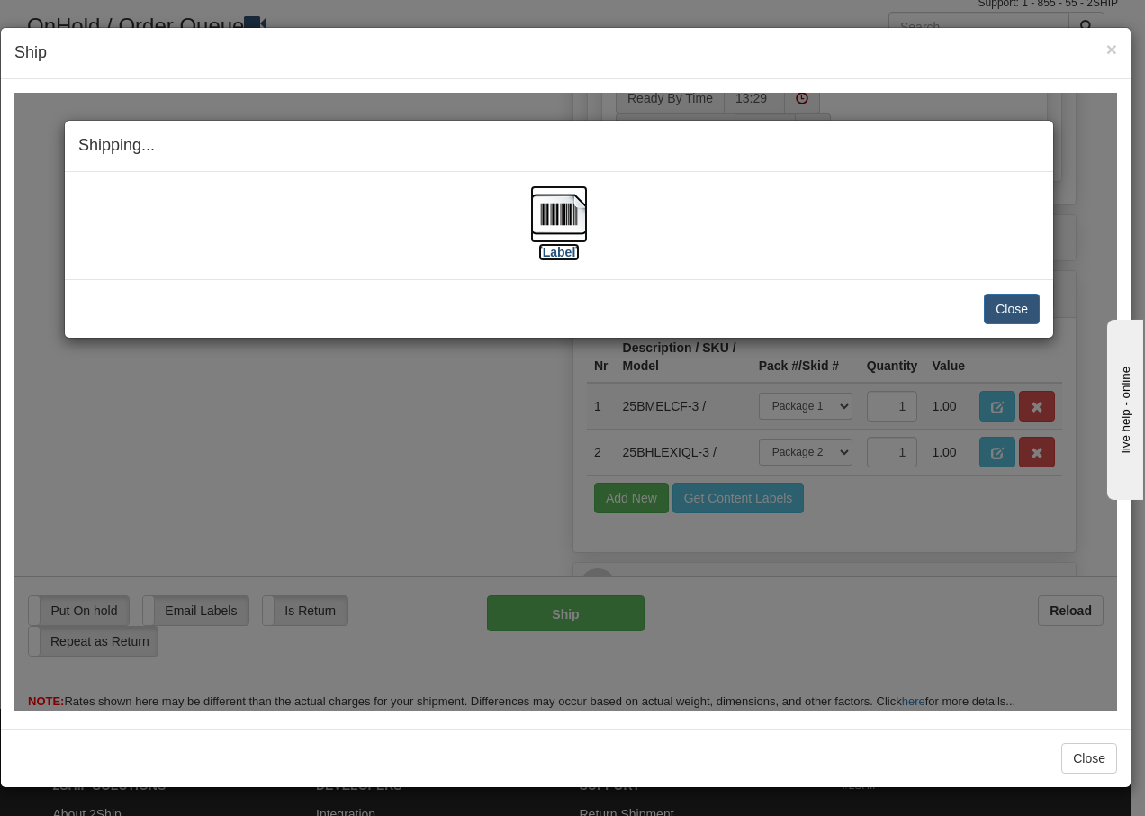
click at [567, 217] on img at bounding box center [559, 214] width 58 height 58
click at [1006, 305] on button "Close" at bounding box center [1012, 308] width 56 height 31
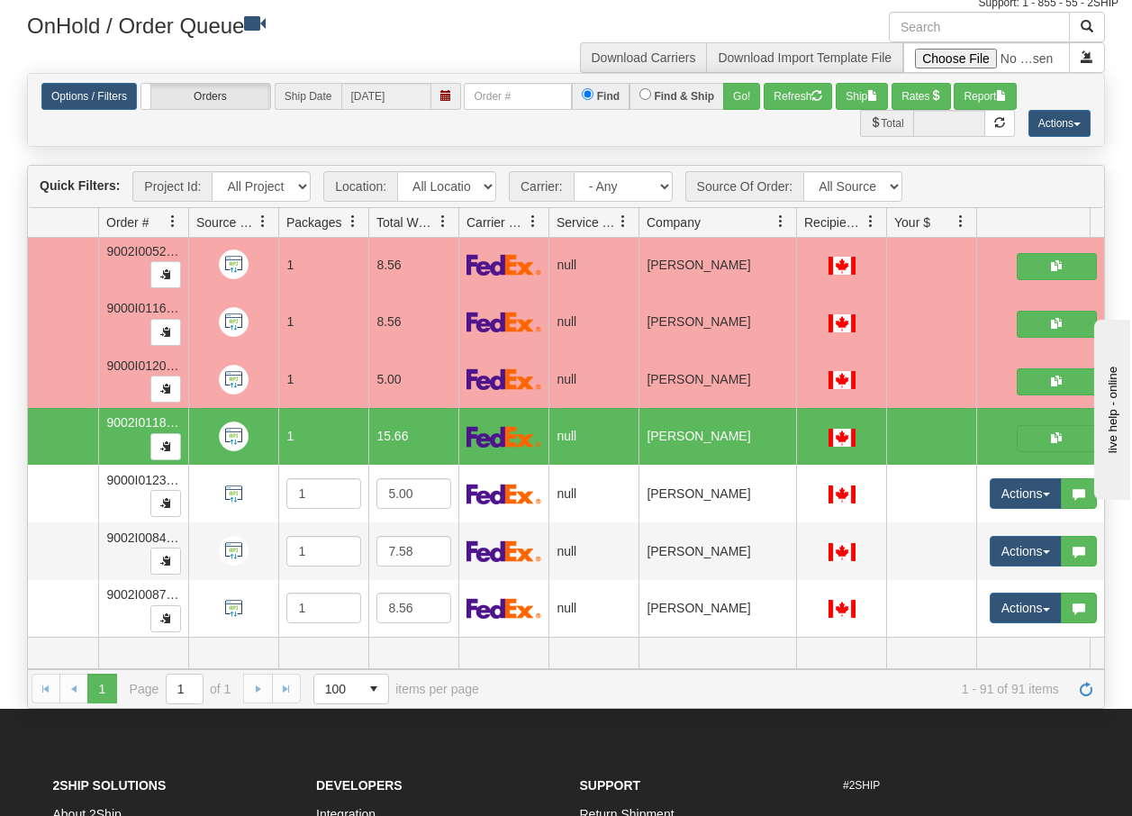
scroll to position [0, 0]
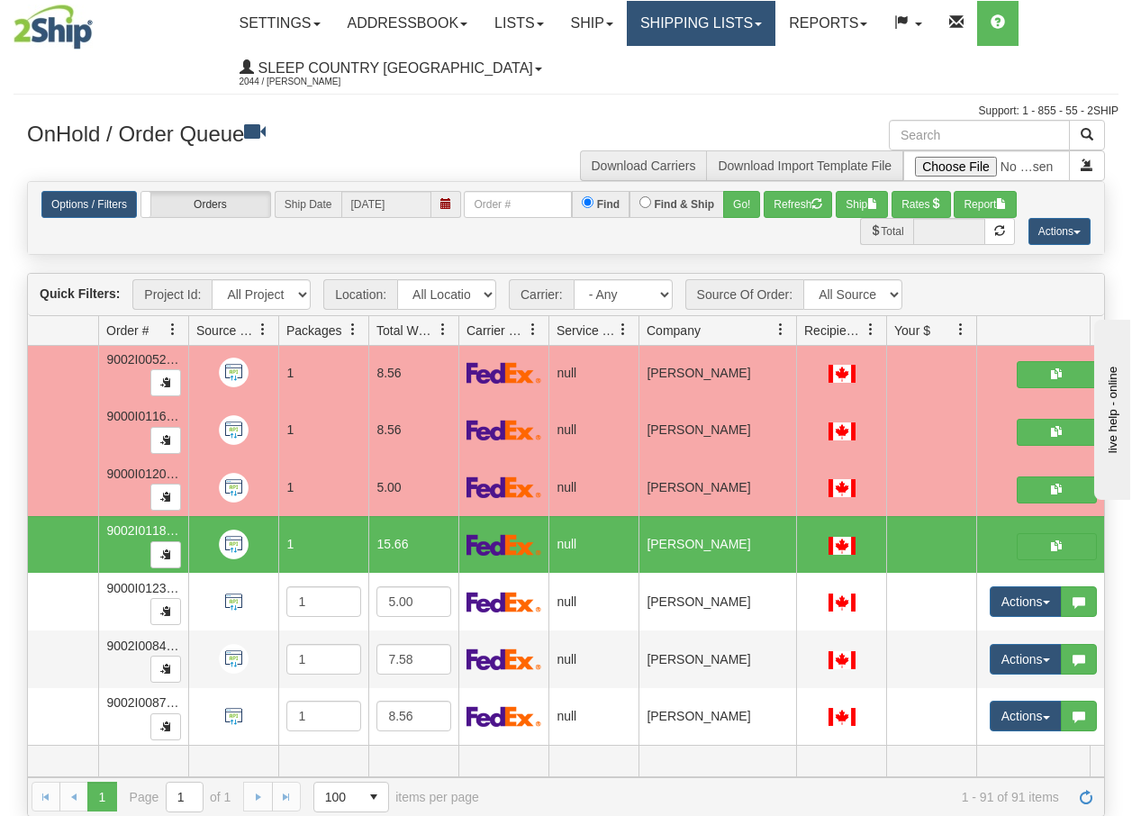
click at [744, 26] on link "Shipping lists" at bounding box center [701, 23] width 149 height 45
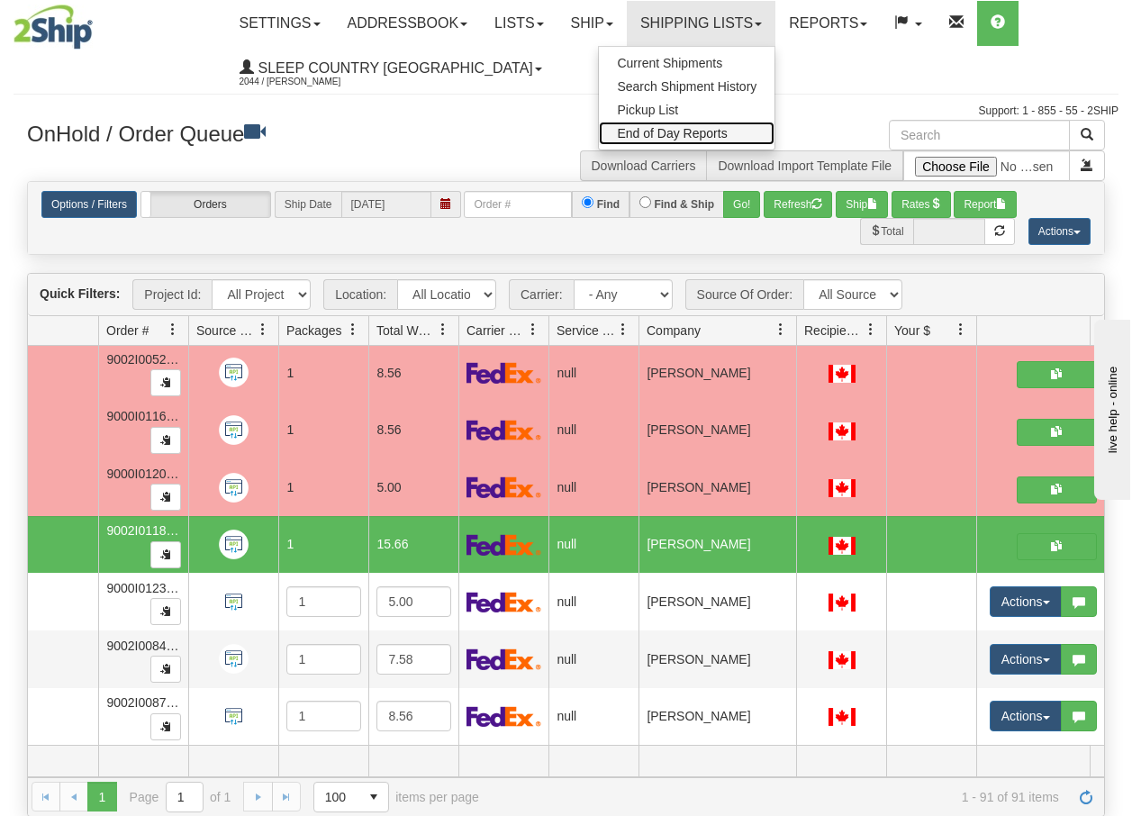
click at [697, 133] on span "End of Day Reports" at bounding box center [672, 133] width 110 height 14
